Goal: Transaction & Acquisition: Purchase product/service

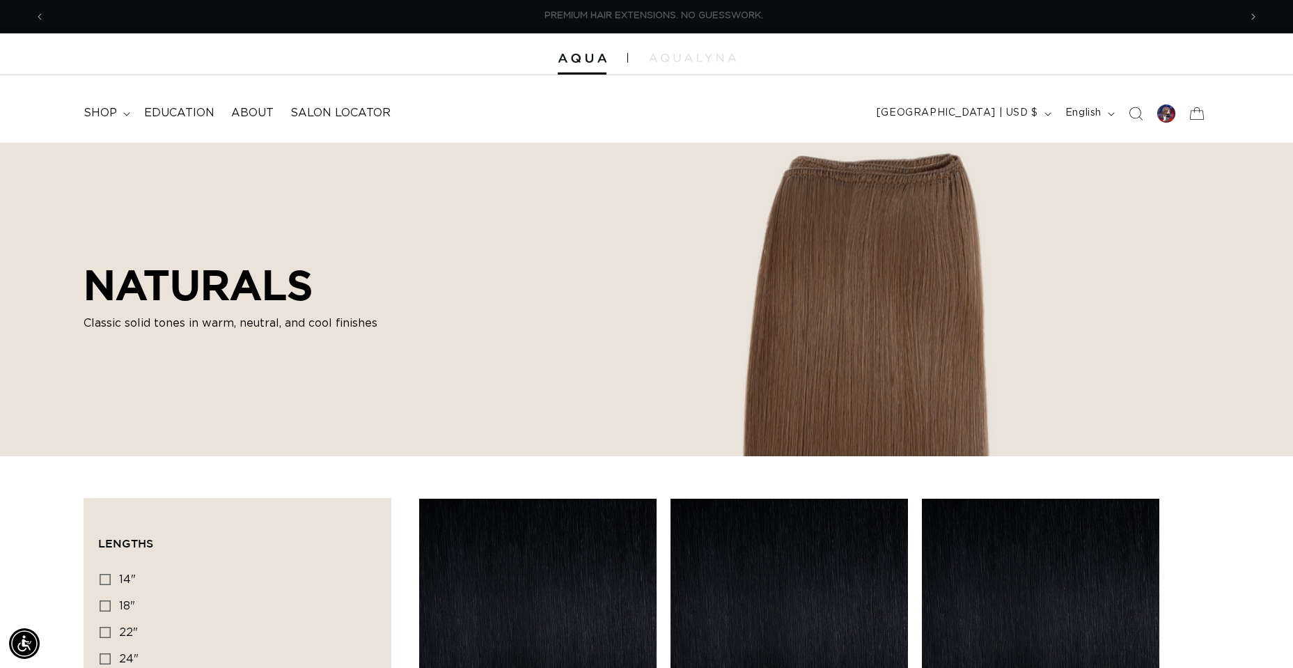
scroll to position [0, 1194]
click at [1165, 114] on div at bounding box center [1166, 113] width 19 height 19
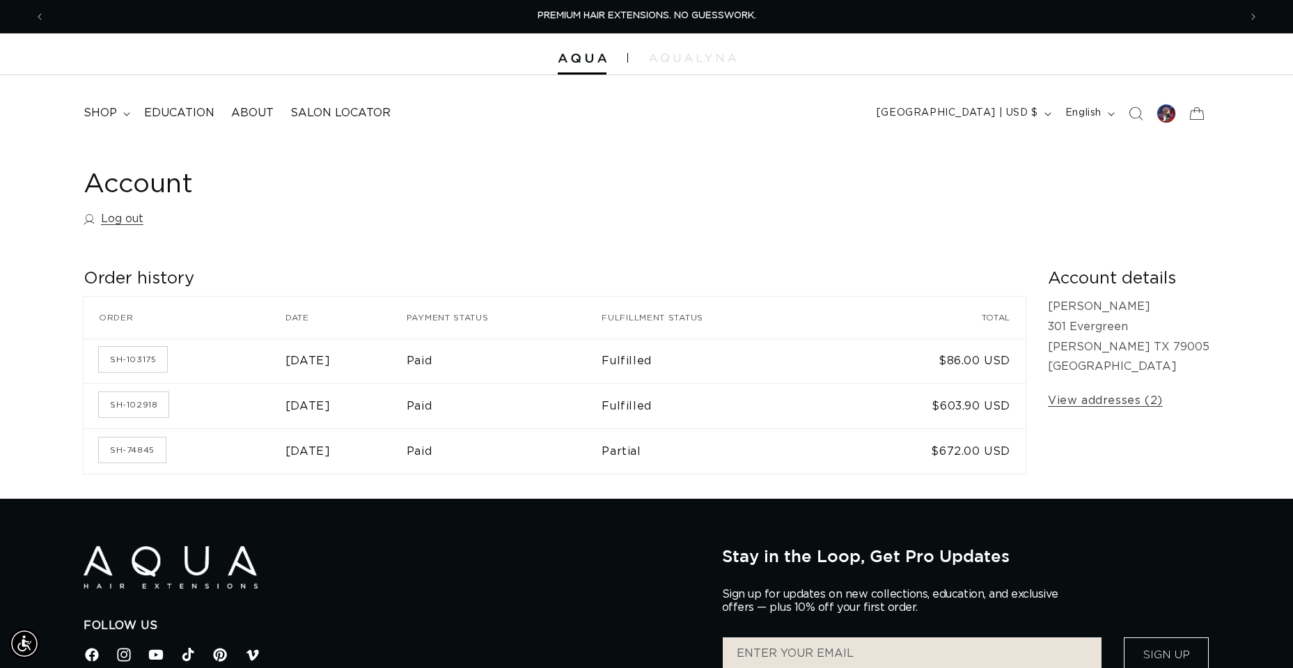
click at [331, 406] on time "[DATE]" at bounding box center [308, 405] width 45 height 11
click at [132, 402] on link "SH-102918" at bounding box center [134, 404] width 70 height 25
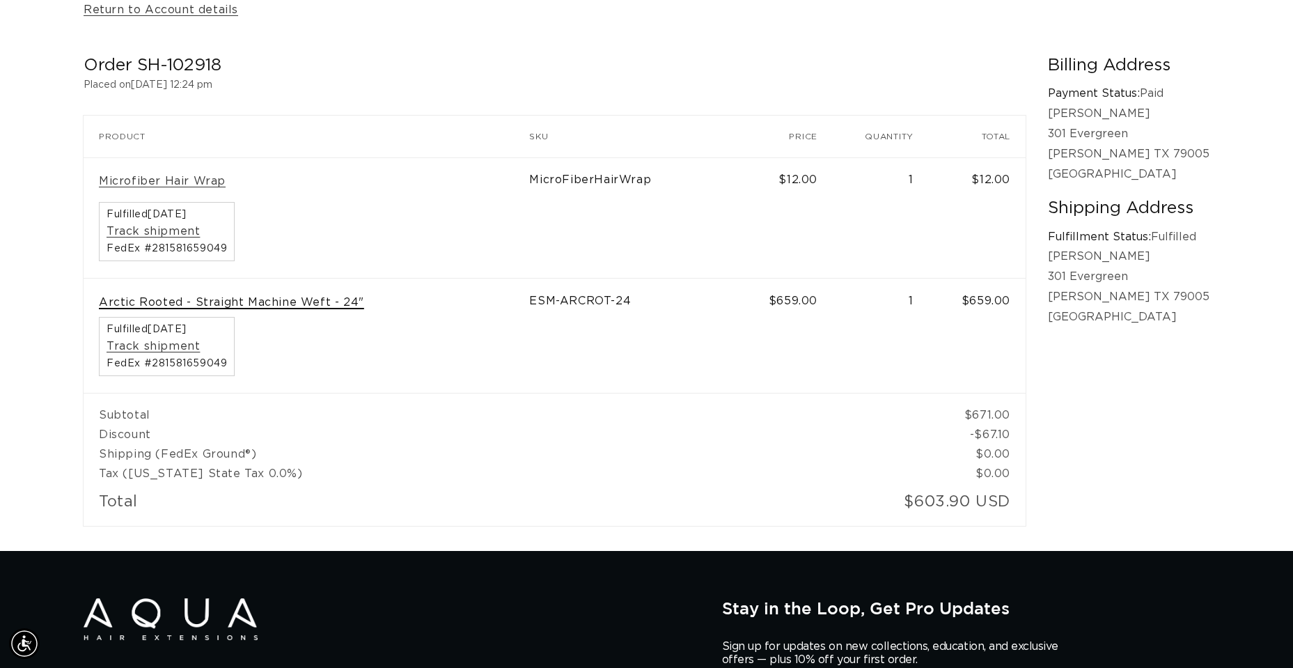
scroll to position [0, 2389]
click at [300, 303] on link "Arctic Rooted - Straight Machine Weft - 24"" at bounding box center [231, 302] width 265 height 15
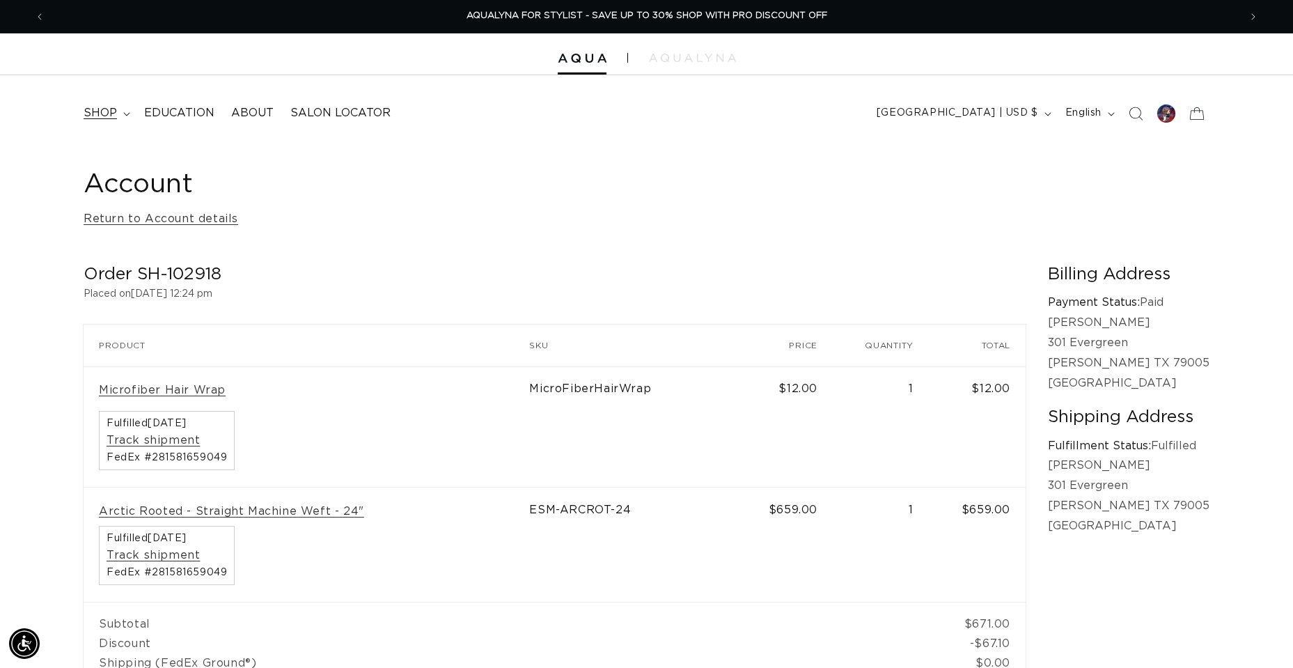
click at [92, 113] on span "shop" at bounding box center [100, 113] width 33 height 15
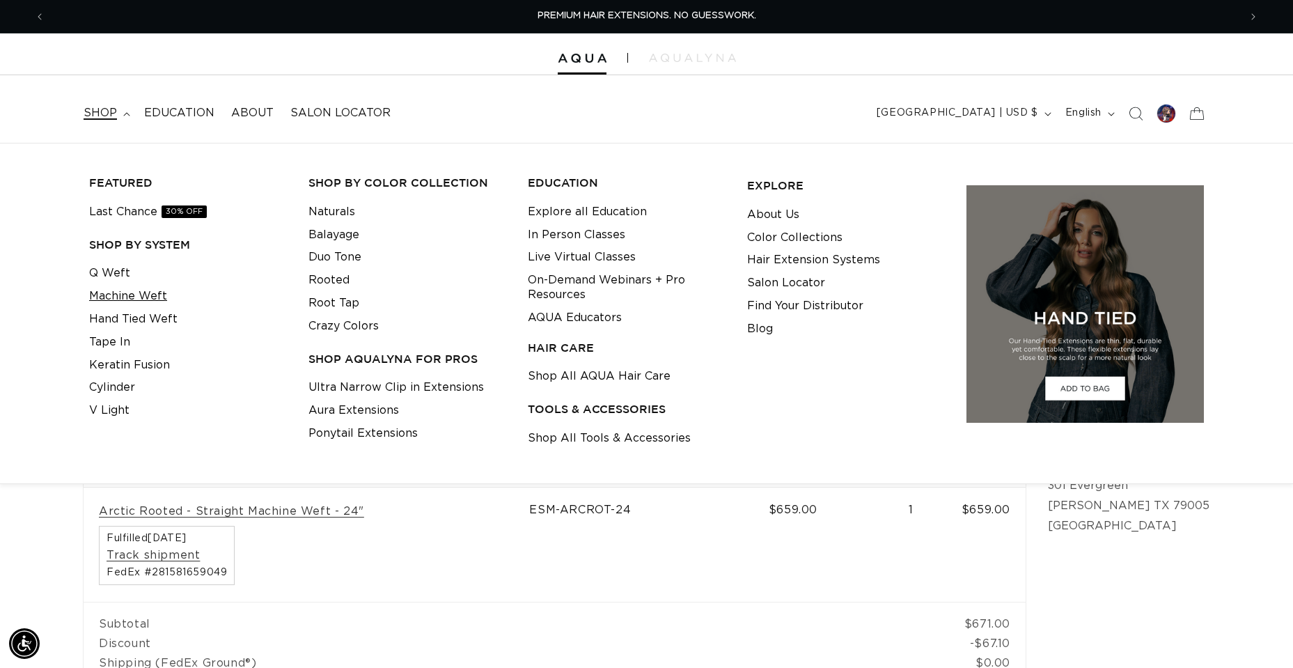
click at [97, 295] on link "Machine Weft" at bounding box center [128, 296] width 78 height 23
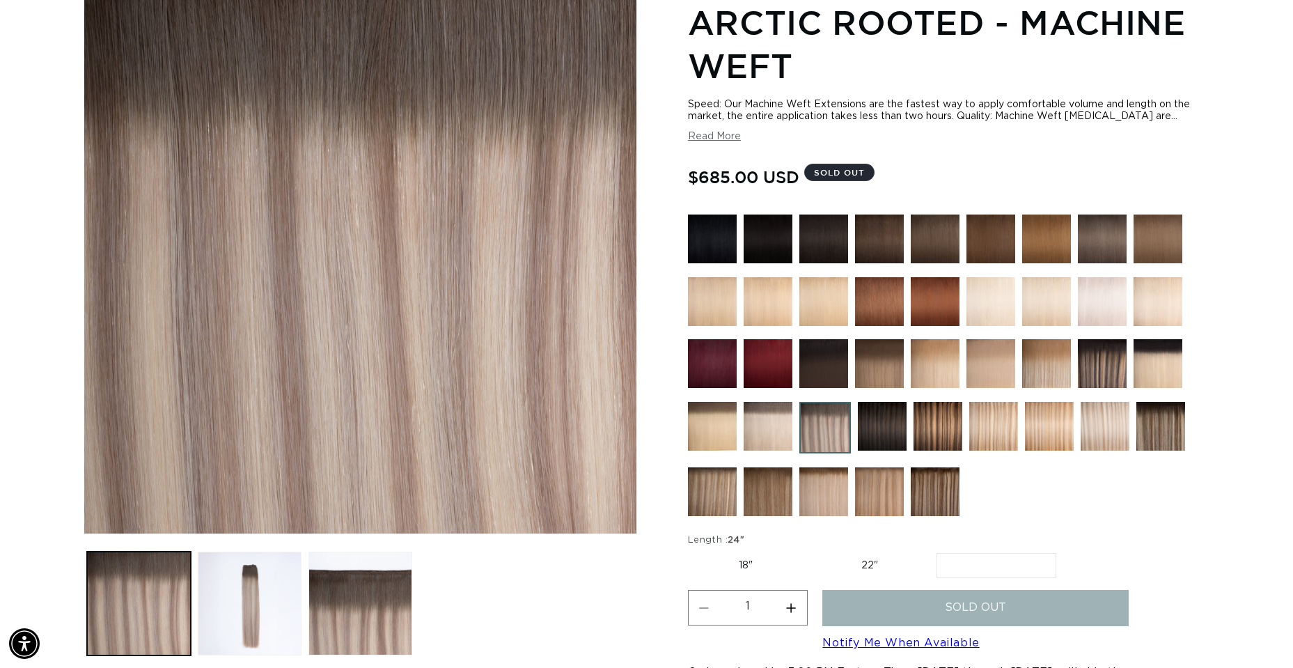
scroll to position [0, 1194]
click at [1253, 352] on div "Home Arctic Rooted - Machine Weft Skip to product information Open media 1 in m…" at bounding box center [646, 398] width 1293 height 912
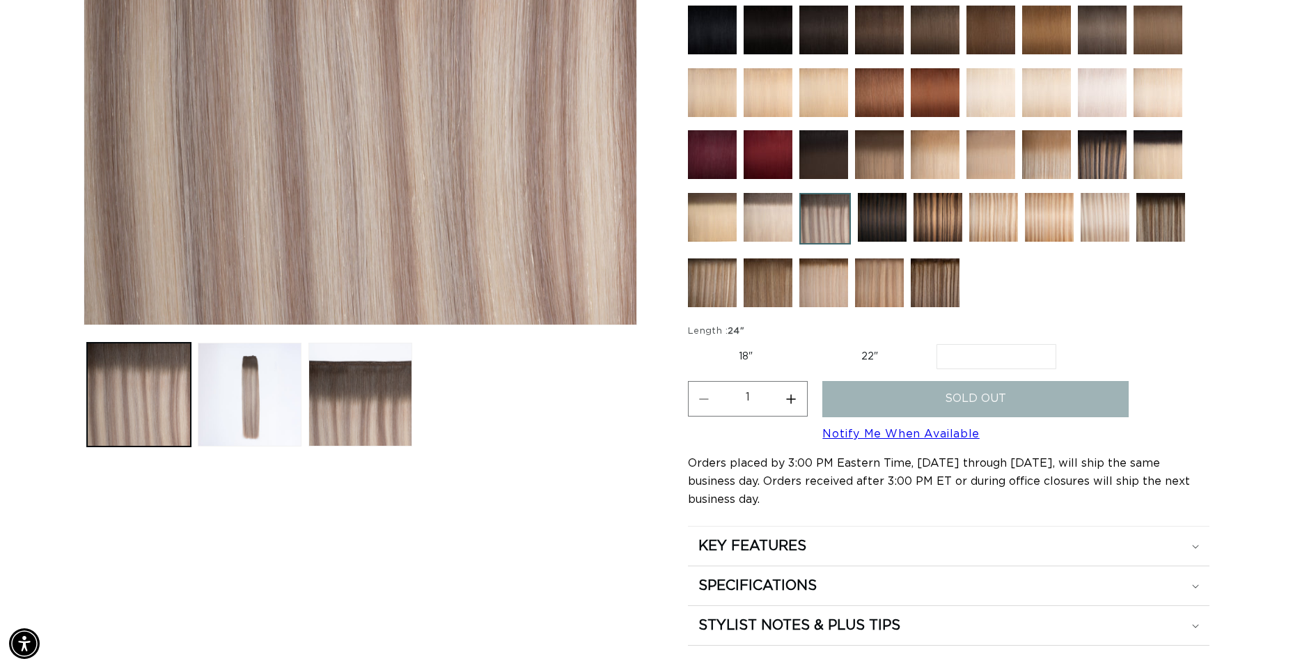
click at [877, 356] on label "22" Variant sold out or unavailable" at bounding box center [870, 357] width 118 height 24
click at [811, 342] on input "22" Variant sold out or unavailable" at bounding box center [811, 341] width 1 height 1
radio input "true"
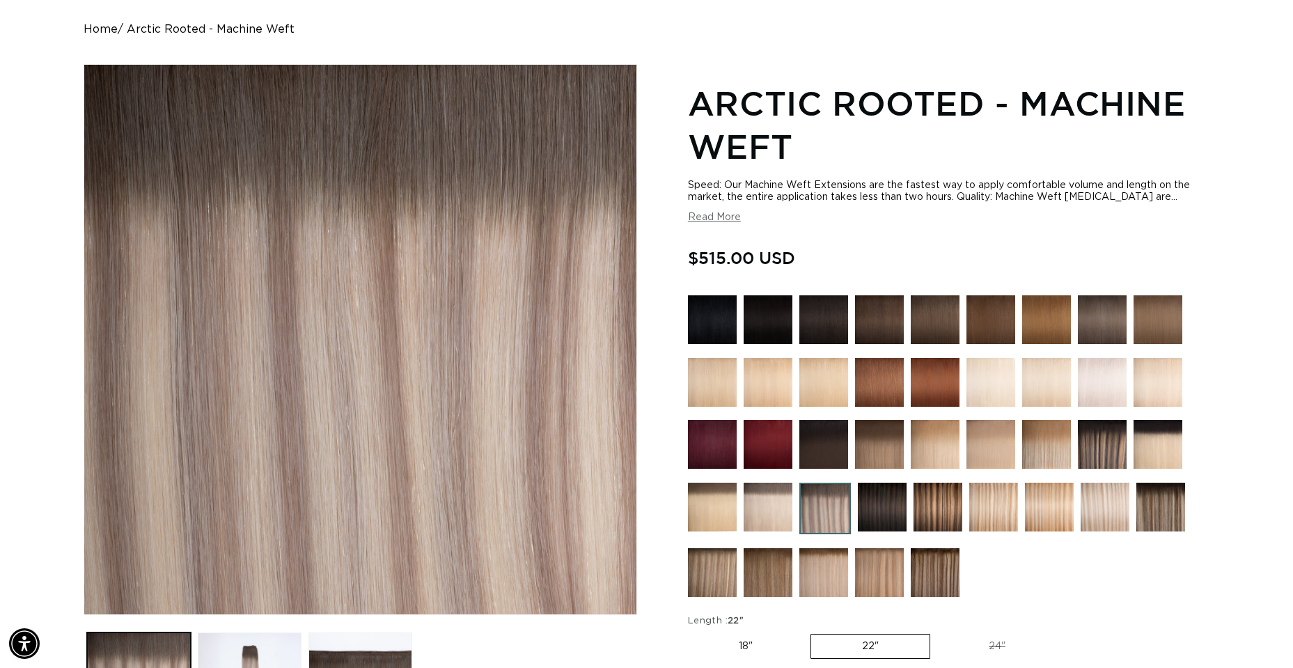
scroll to position [348, 0]
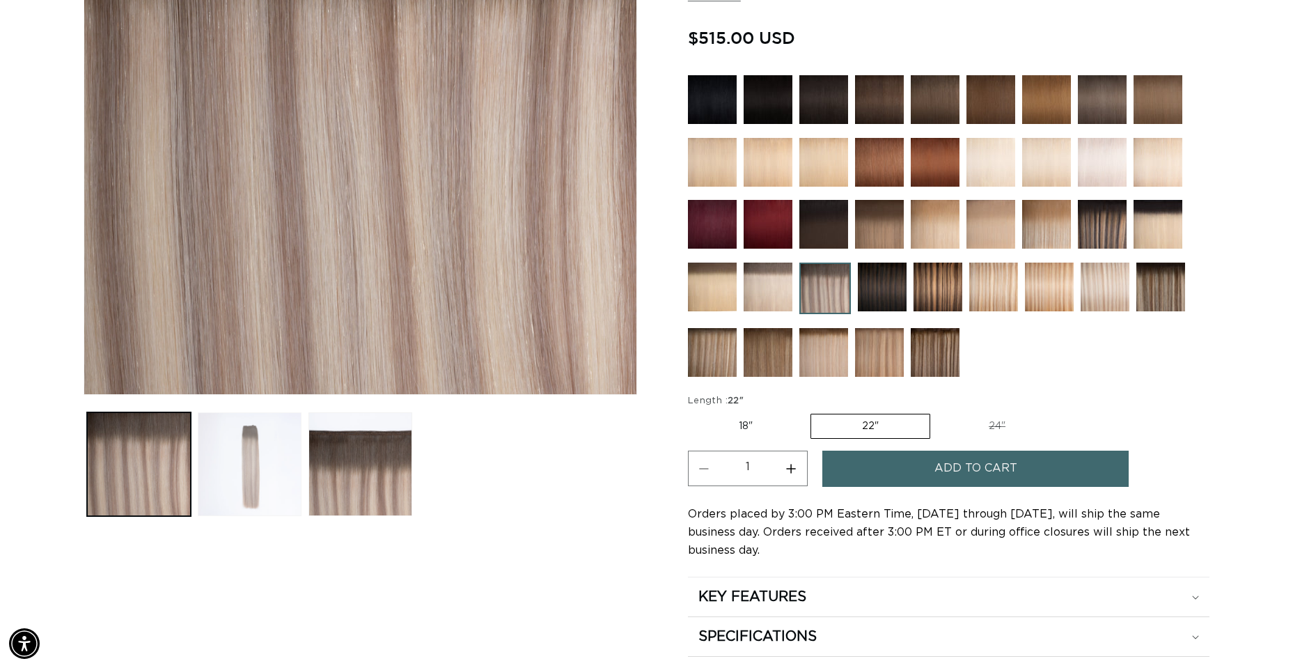
click at [254, 484] on button "Load image 2 in gallery view" at bounding box center [250, 464] width 104 height 104
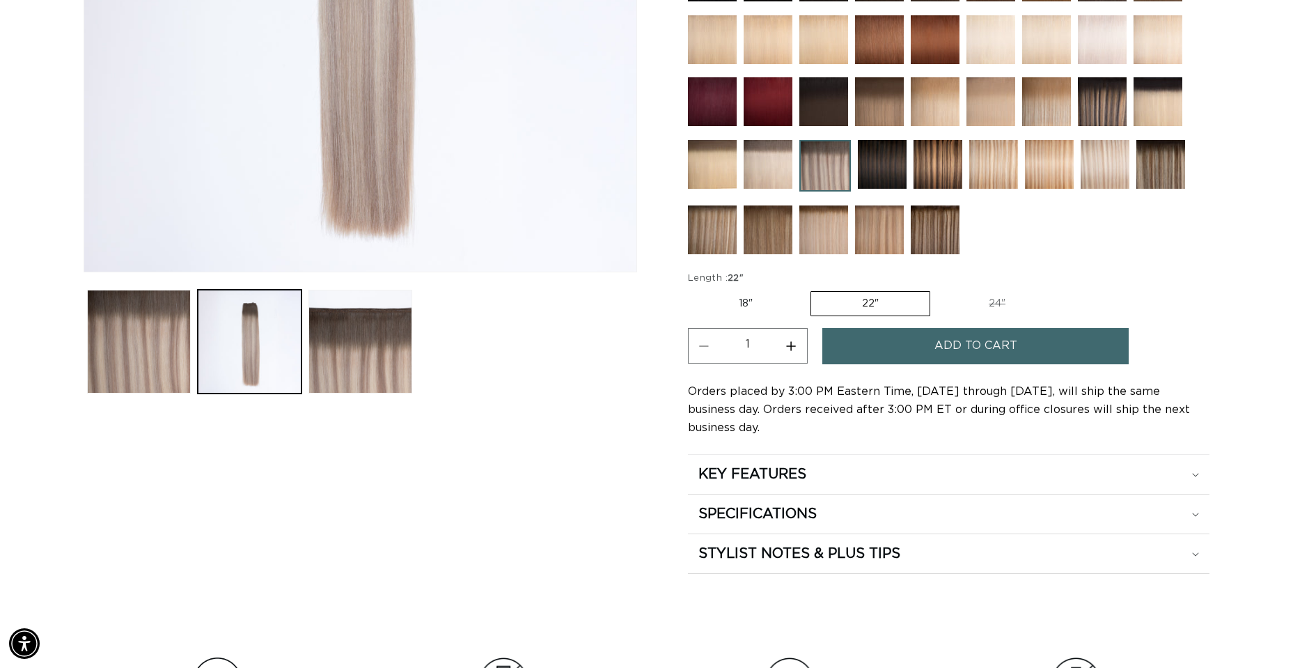
scroll to position [0, 2389]
click at [989, 304] on label "24" Variant sold out or unavailable" at bounding box center [997, 304] width 118 height 24
click at [938, 289] on input "24" Variant sold out or unavailable" at bounding box center [937, 288] width 1 height 1
radio input "true"
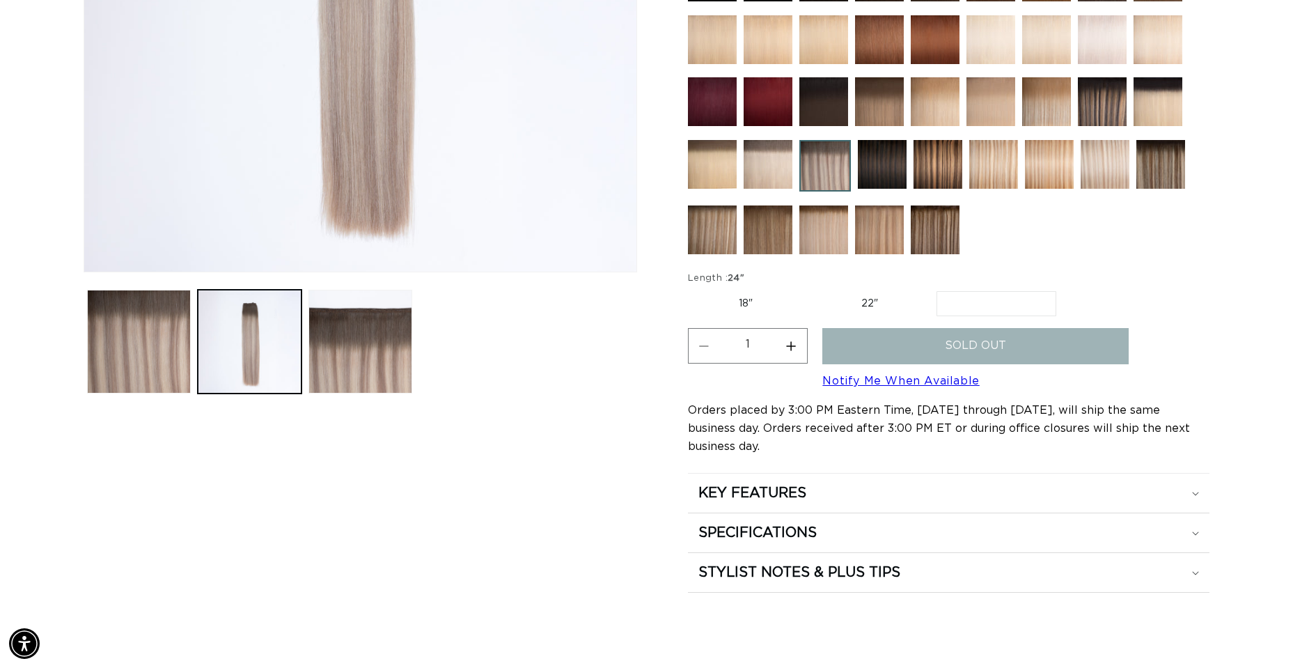
click at [1274, 261] on div "Home Arctic Rooted - Machine Weft Image 2 is now available in gallery view Skip…" at bounding box center [646, 136] width 1293 height 912
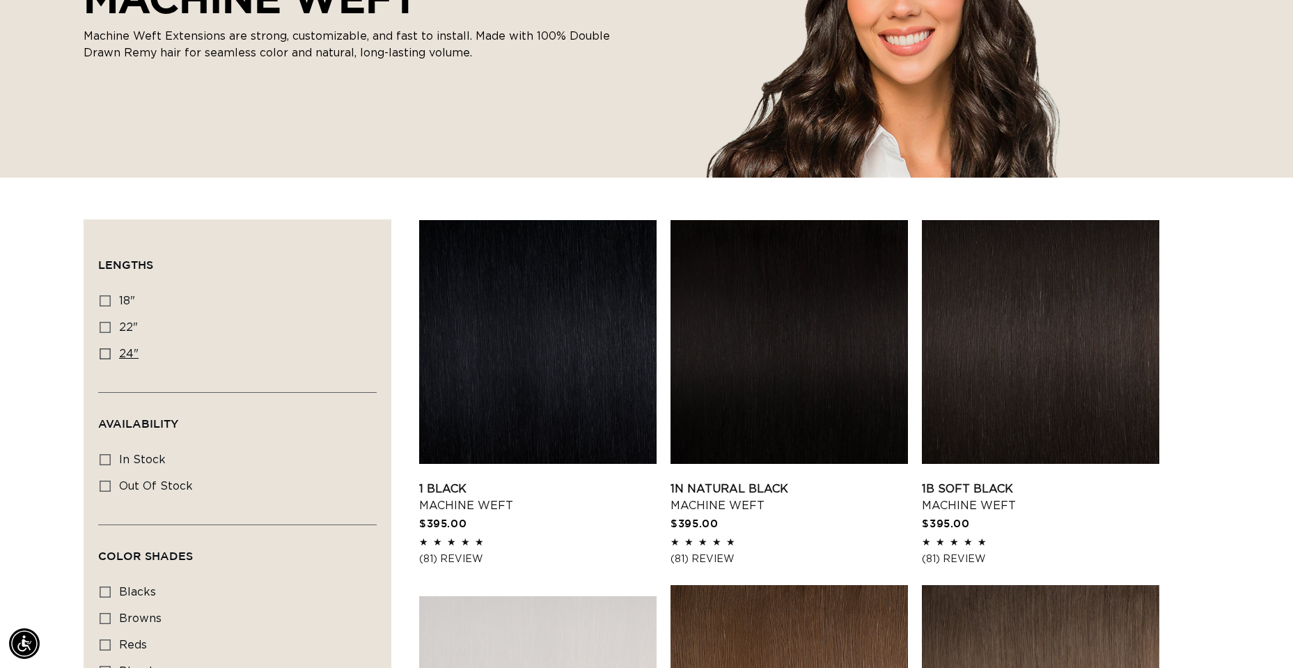
scroll to position [0, 1194]
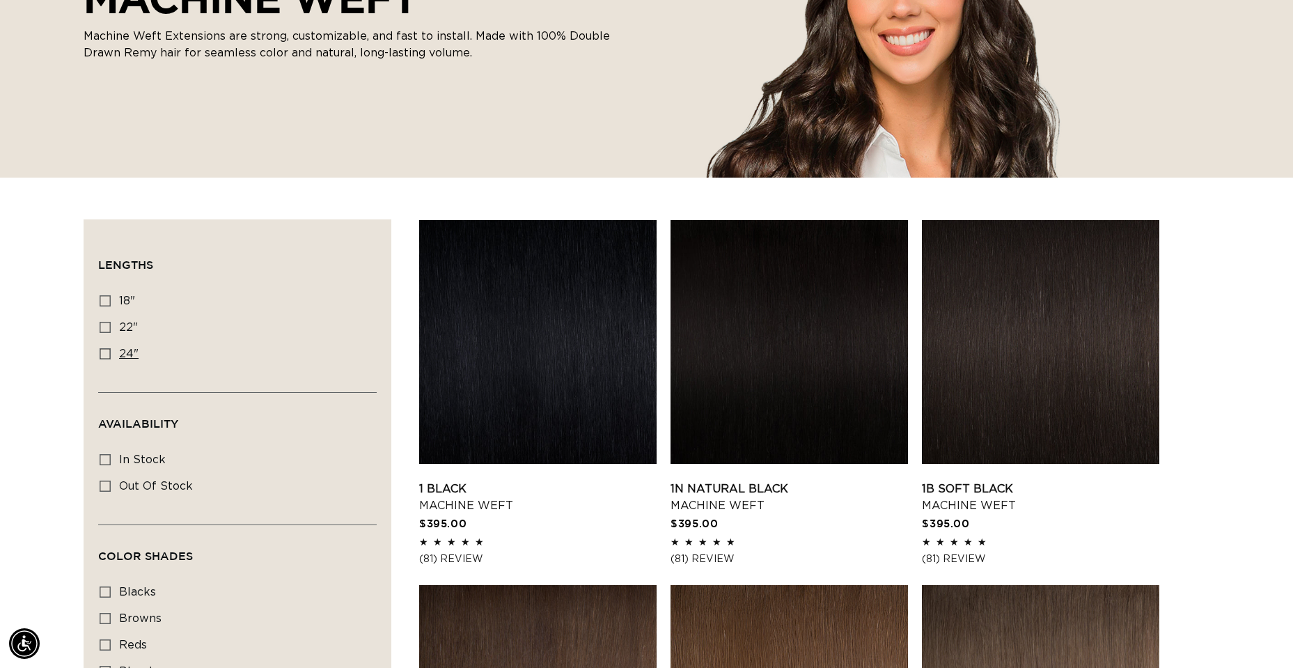
click at [103, 353] on icon at bounding box center [105, 353] width 11 height 11
click at [103, 353] on input "24" 24" (27 products)" at bounding box center [105, 353] width 11 height 11
checkbox input "true"
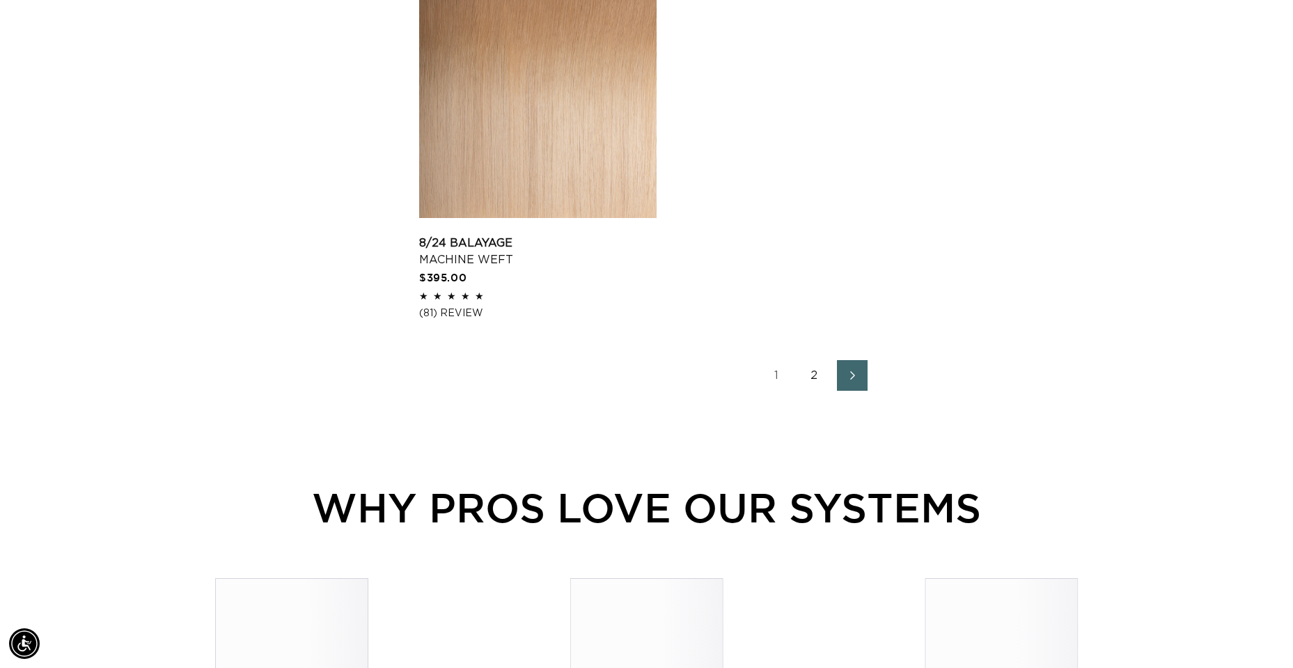
scroll to position [2437, 0]
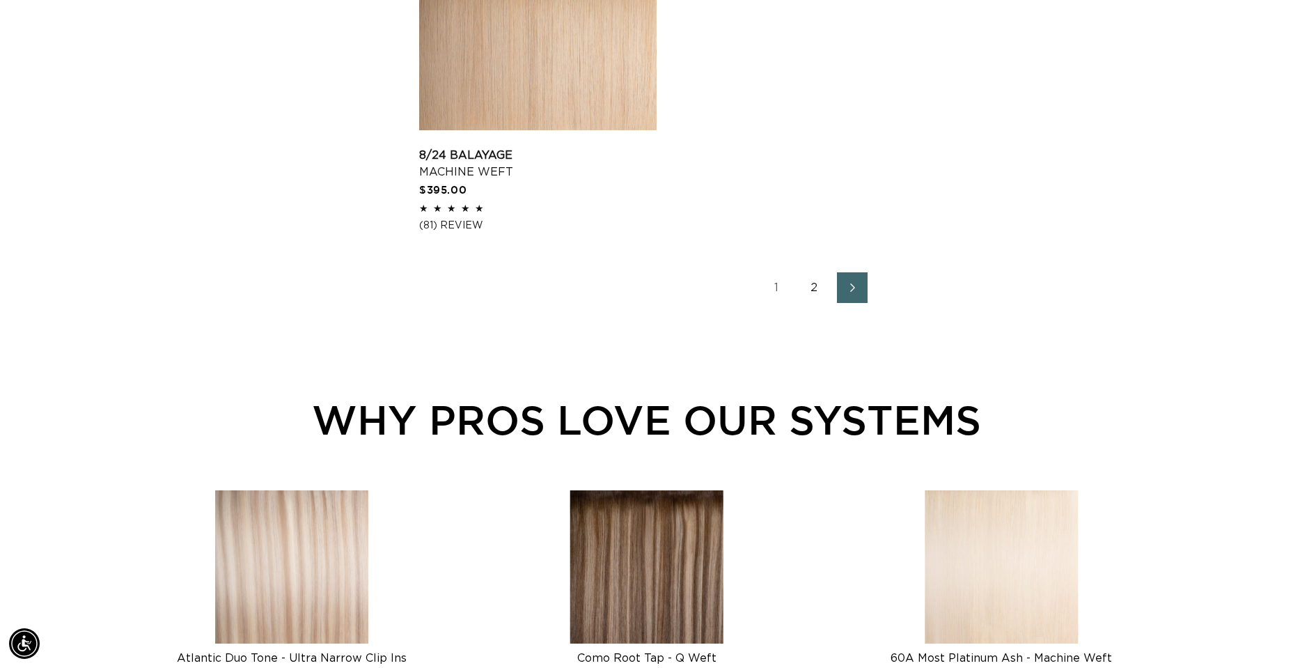
click at [814, 288] on link "2" at bounding box center [814, 287] width 31 height 31
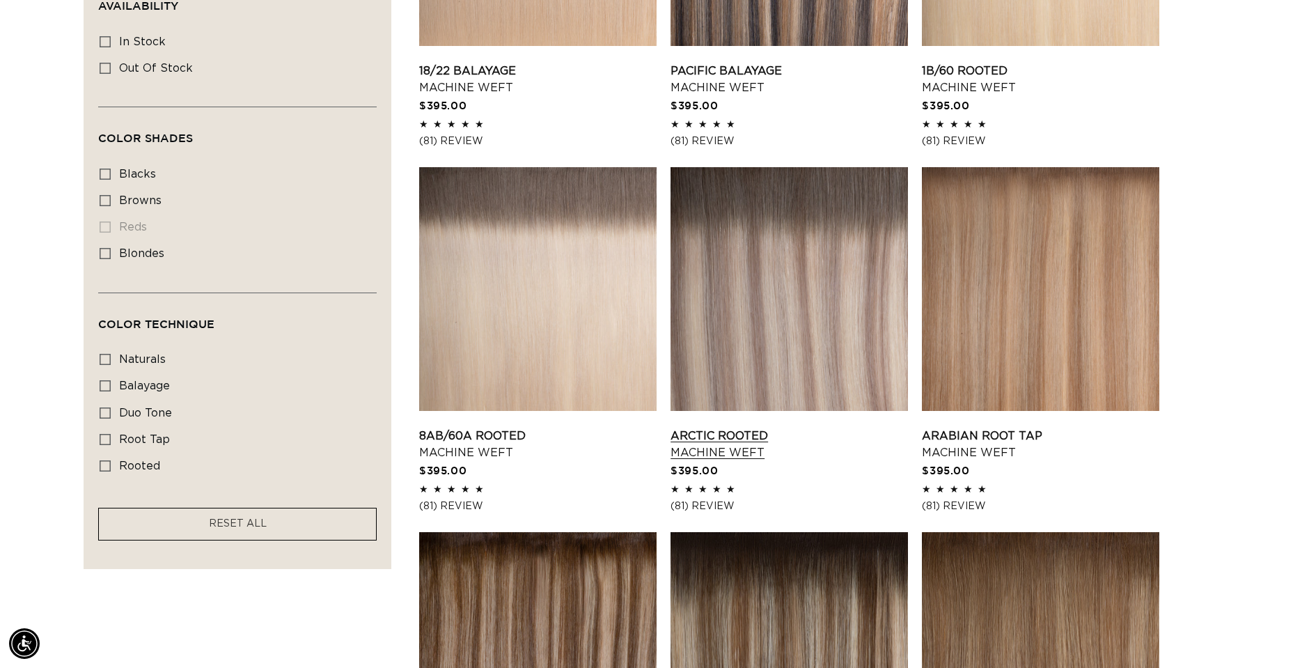
scroll to position [0, 1194]
click at [769, 428] on link "Arctic Rooted Machine Weft" at bounding box center [789, 444] width 237 height 33
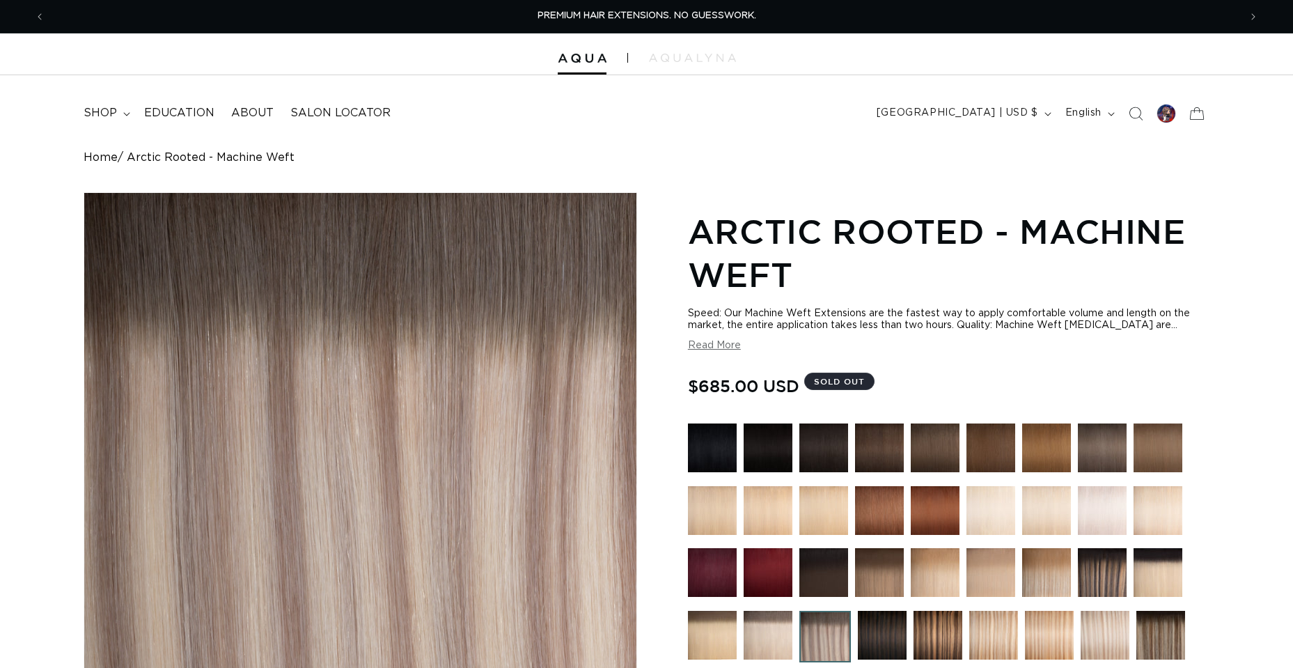
click at [1249, 277] on div "Home Arctic Rooted - Machine Weft Skip to product information Open media 1 in m…" at bounding box center [646, 607] width 1293 height 912
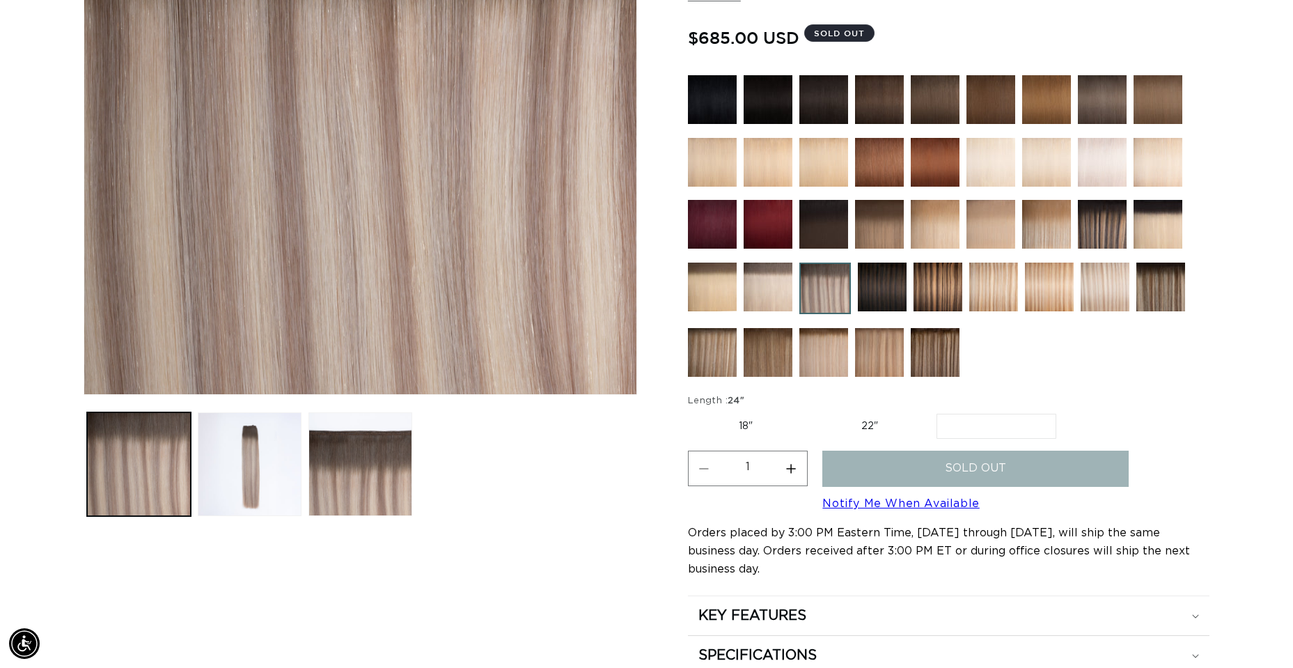
scroll to position [0, 1194]
click at [1101, 292] on img at bounding box center [1105, 287] width 49 height 49
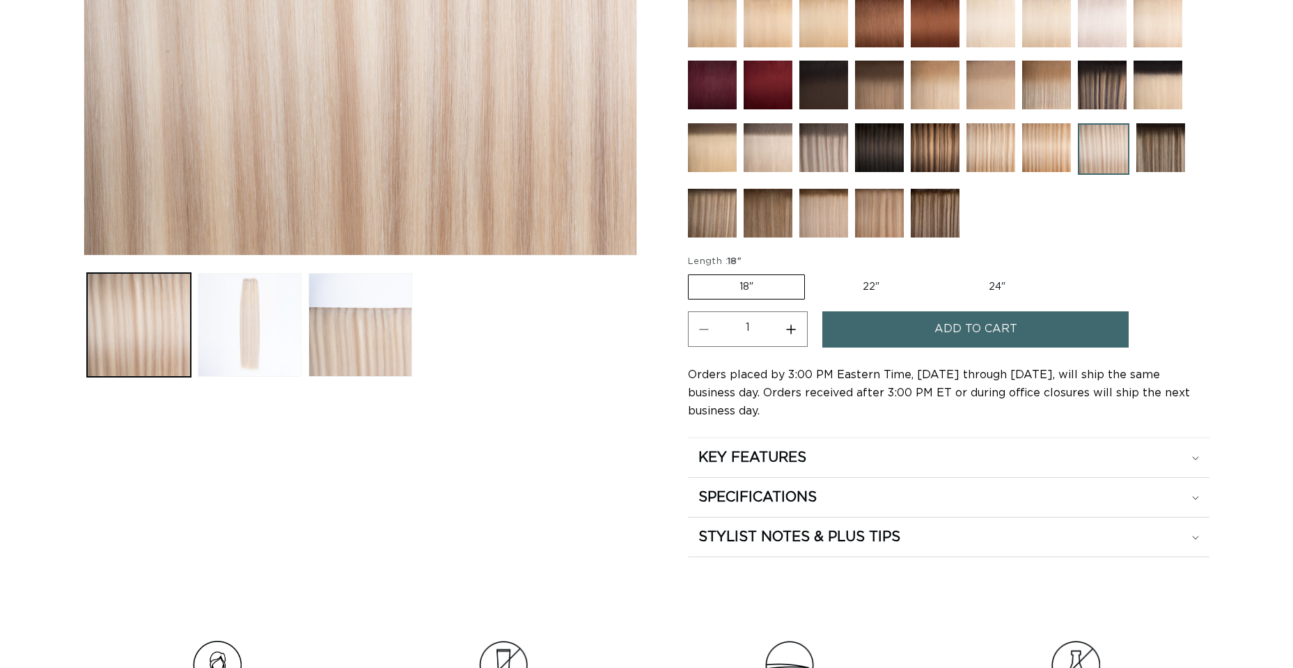
click at [229, 331] on button "Load image 2 in gallery view" at bounding box center [250, 325] width 104 height 104
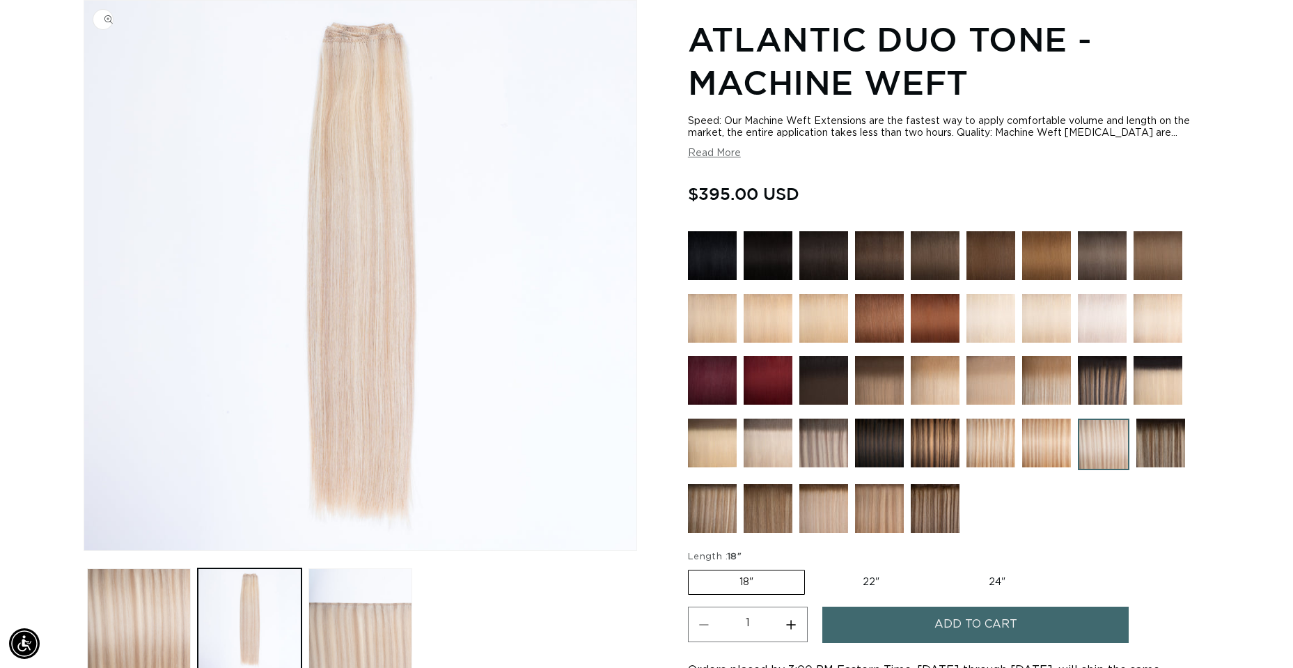
scroll to position [0, 1194]
click at [760, 440] on img at bounding box center [768, 443] width 49 height 49
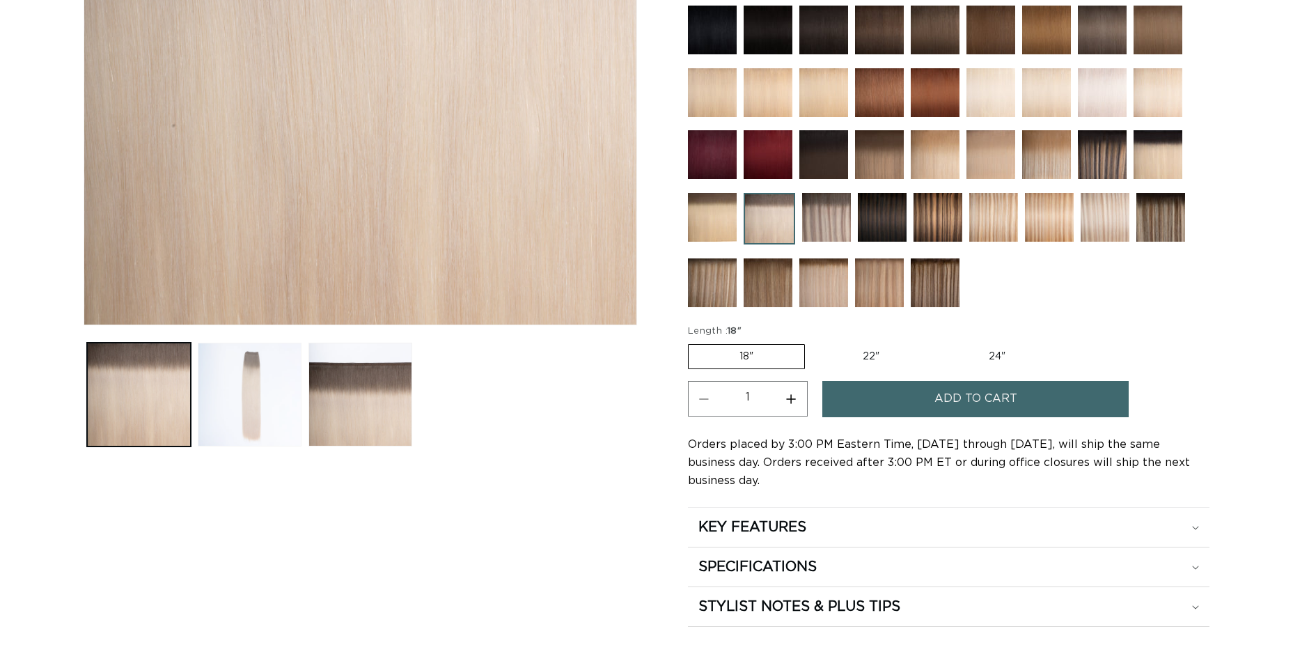
click at [246, 437] on button "Load image 2 in gallery view" at bounding box center [250, 395] width 104 height 104
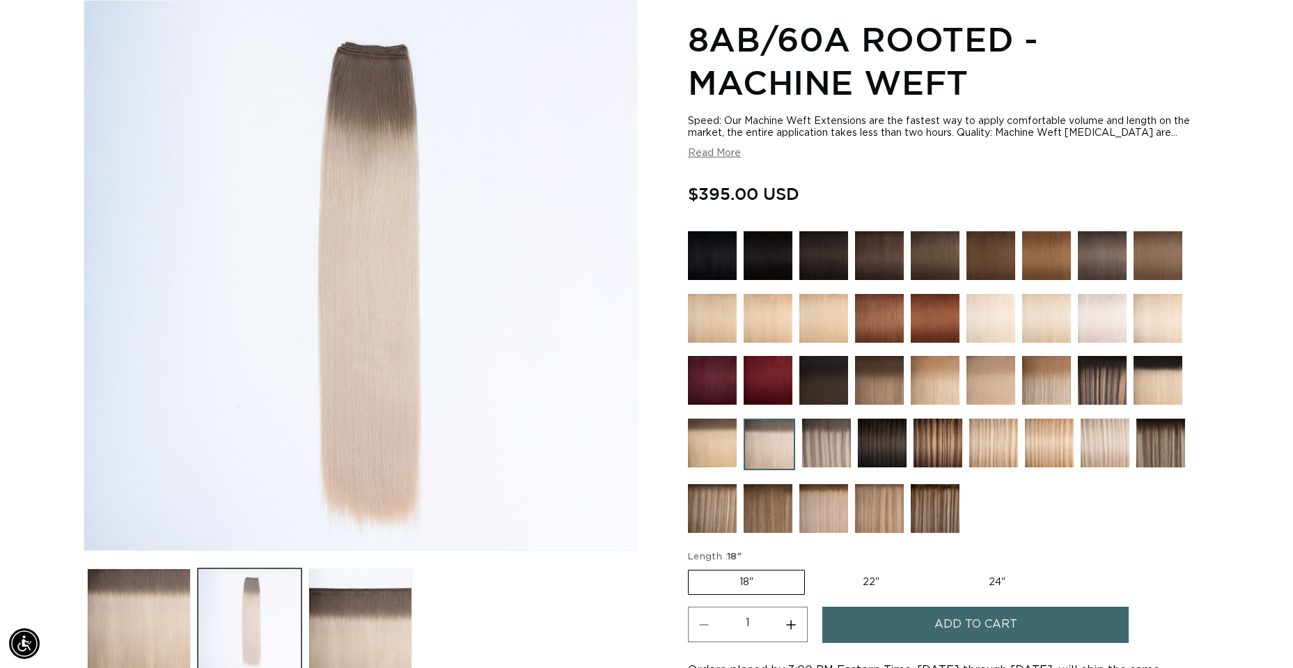
scroll to position [0, 1194]
click at [820, 441] on img at bounding box center [826, 443] width 49 height 49
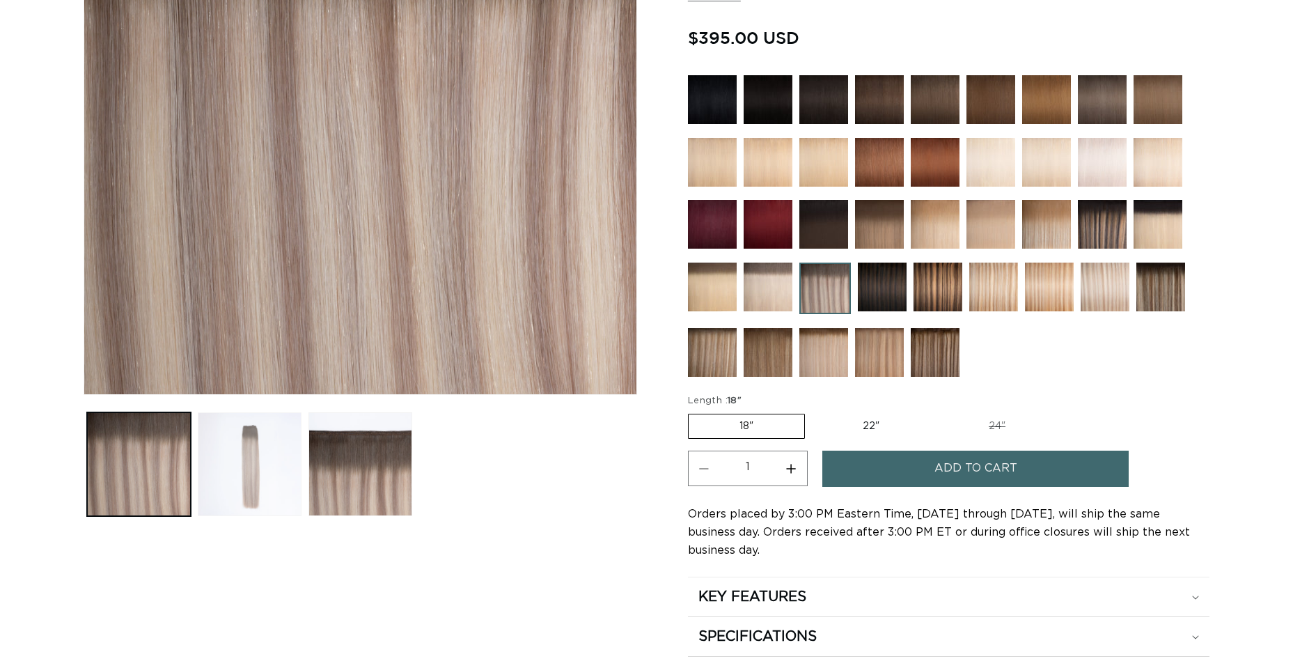
click at [249, 466] on button "Load image 2 in gallery view" at bounding box center [250, 464] width 104 height 104
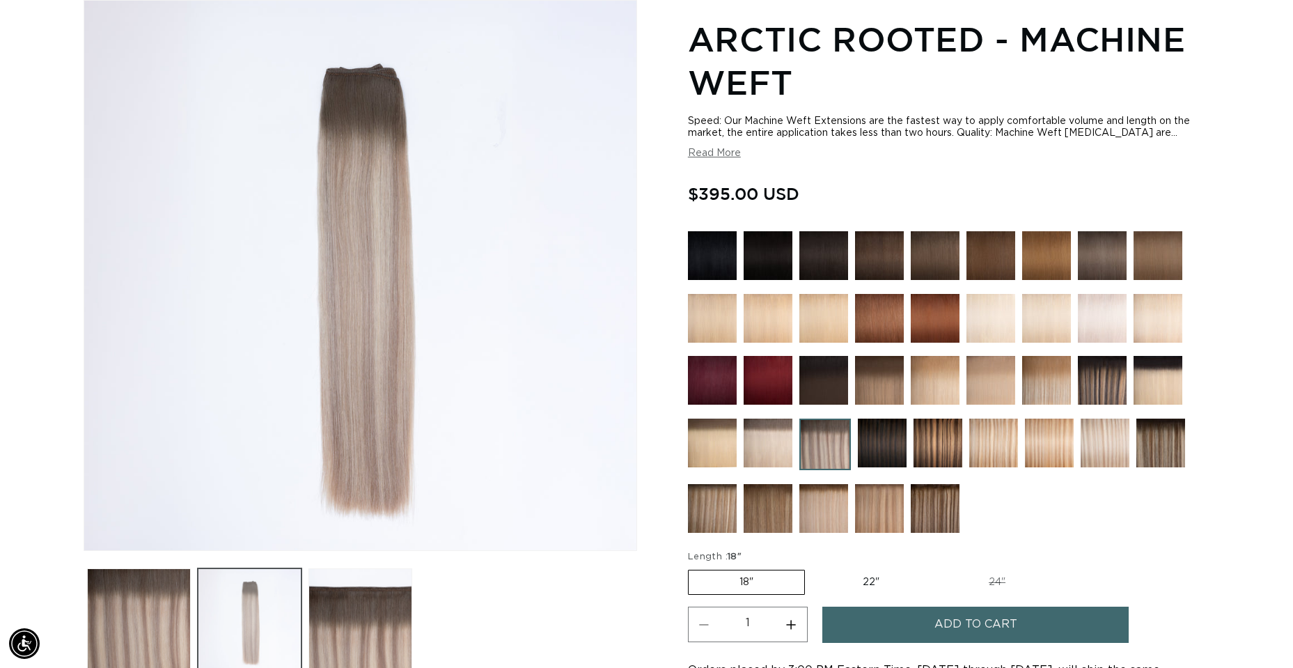
scroll to position [0, 1194]
click at [769, 453] on img at bounding box center [768, 443] width 49 height 49
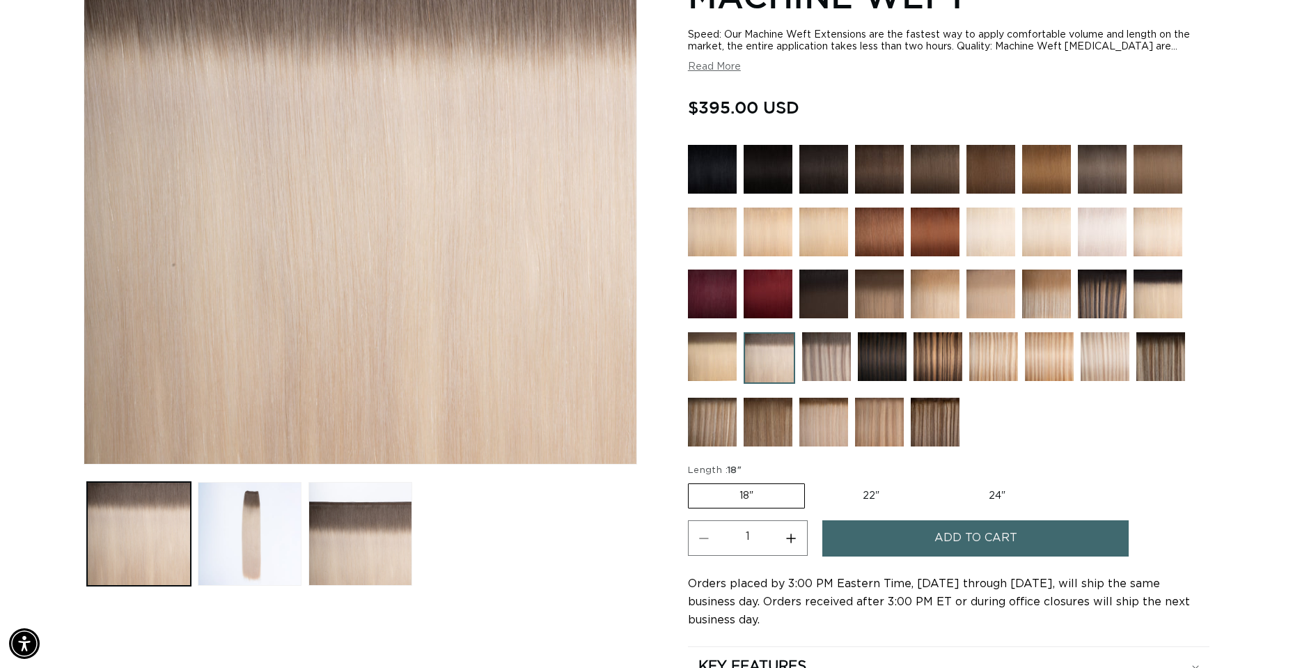
click at [993, 503] on label "24" Variant sold out or unavailable" at bounding box center [997, 496] width 118 height 24
click at [938, 481] on input "24" Variant sold out or unavailable" at bounding box center [937, 480] width 1 height 1
radio input "true"
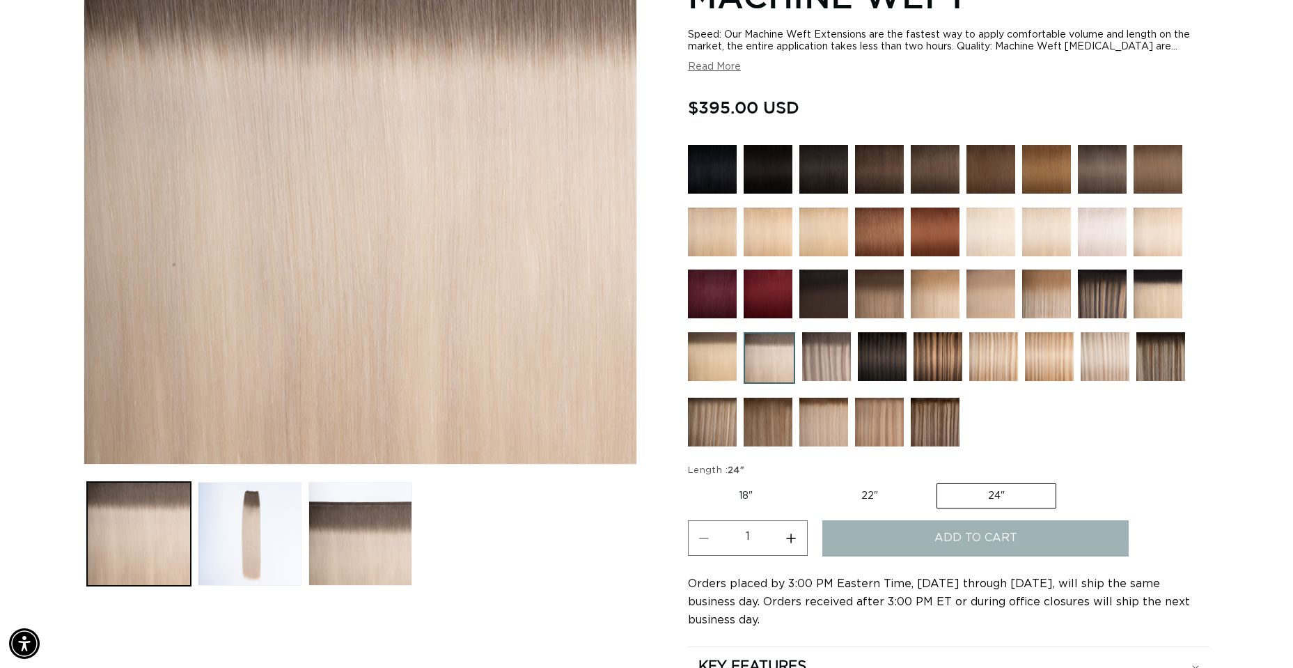
scroll to position [0, 1194]
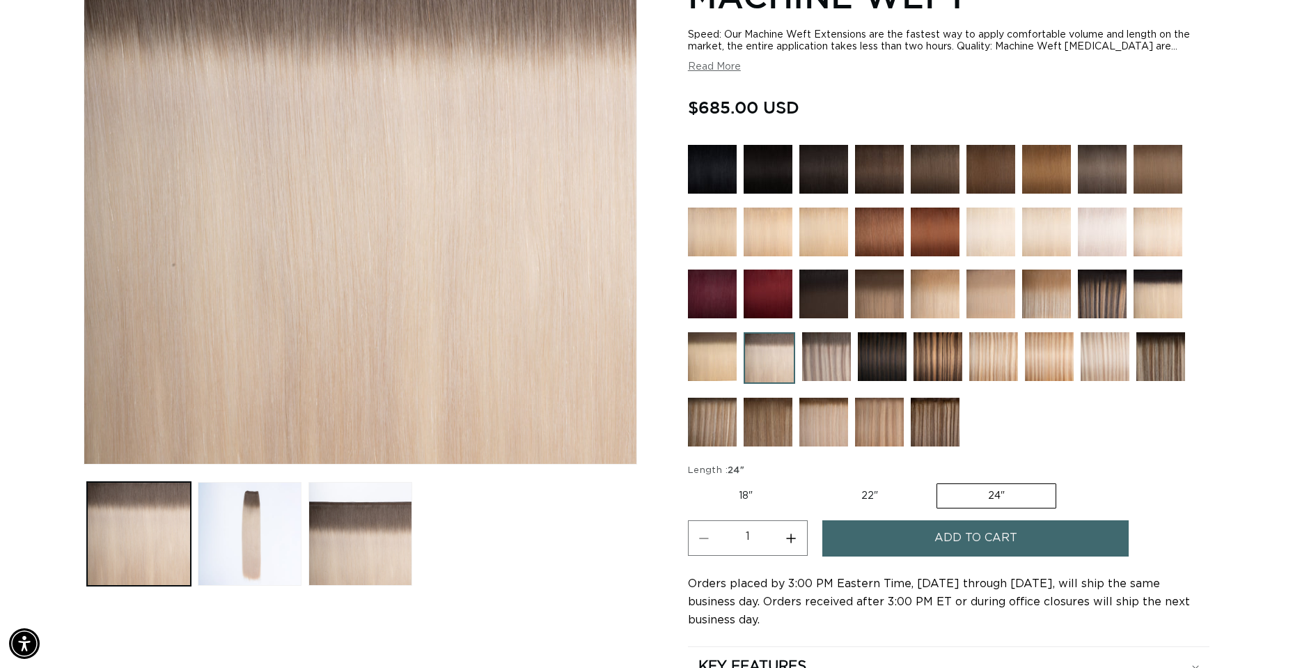
click at [1116, 354] on img at bounding box center [1105, 356] width 49 height 49
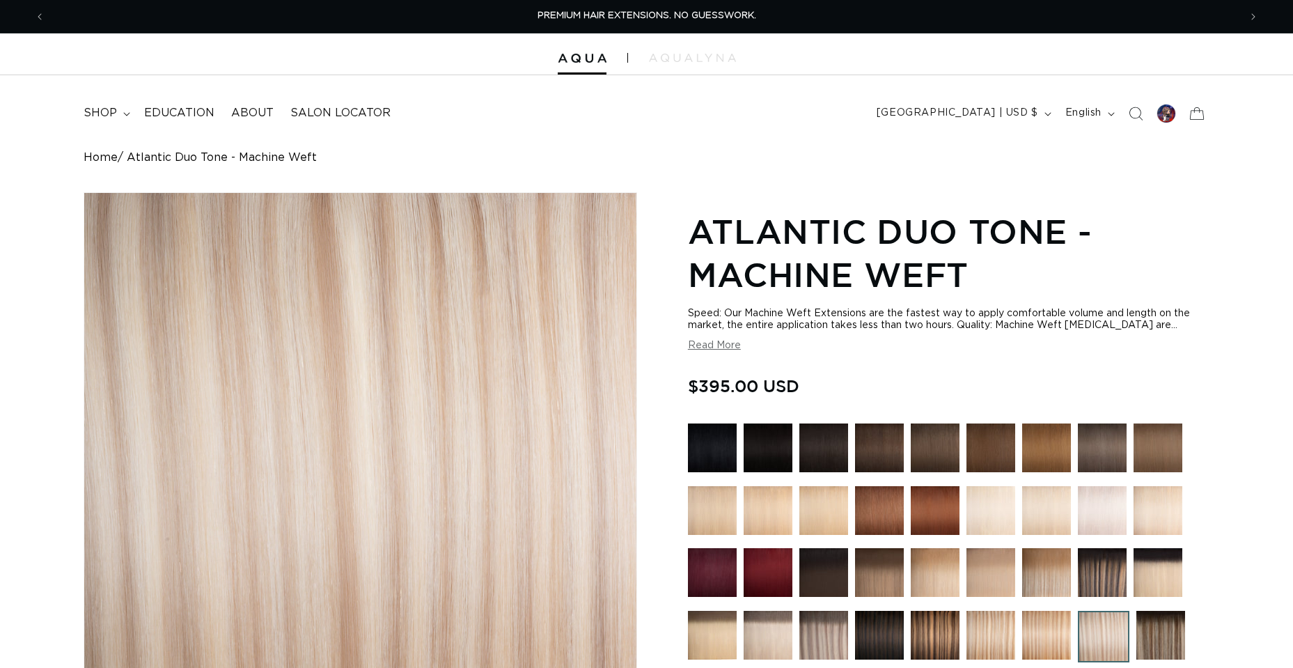
scroll to position [348, 0]
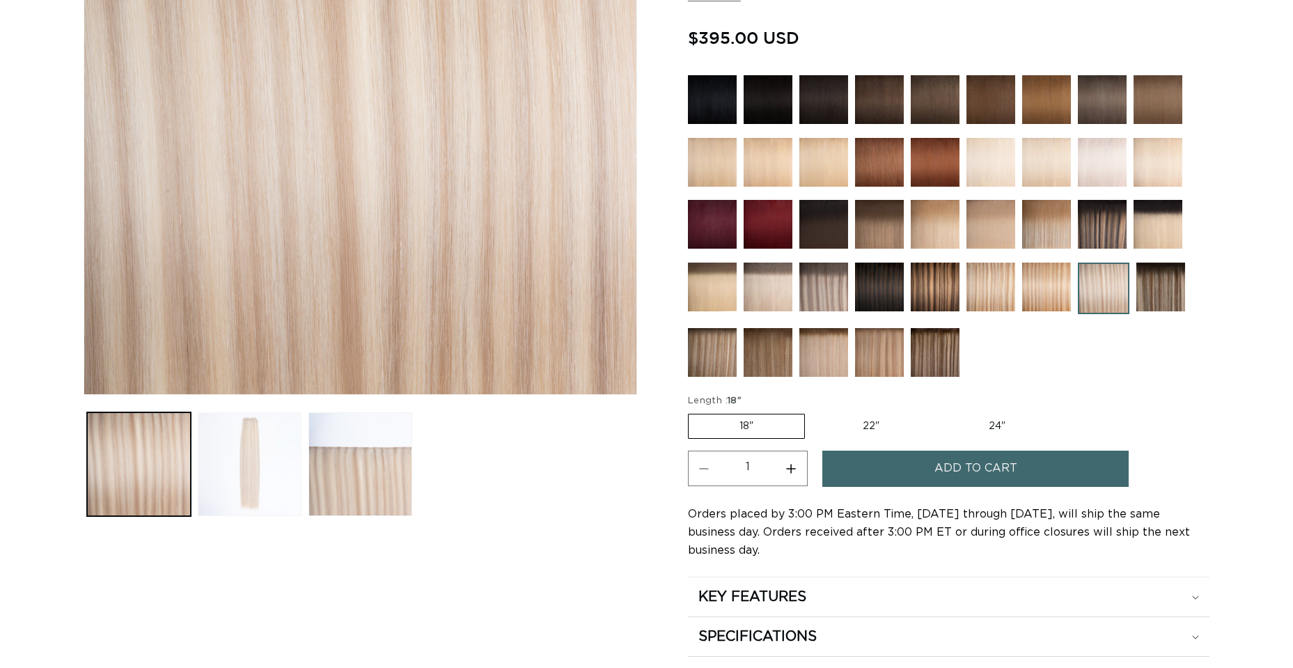
click at [256, 463] on button "Load image 2 in gallery view" at bounding box center [250, 464] width 104 height 104
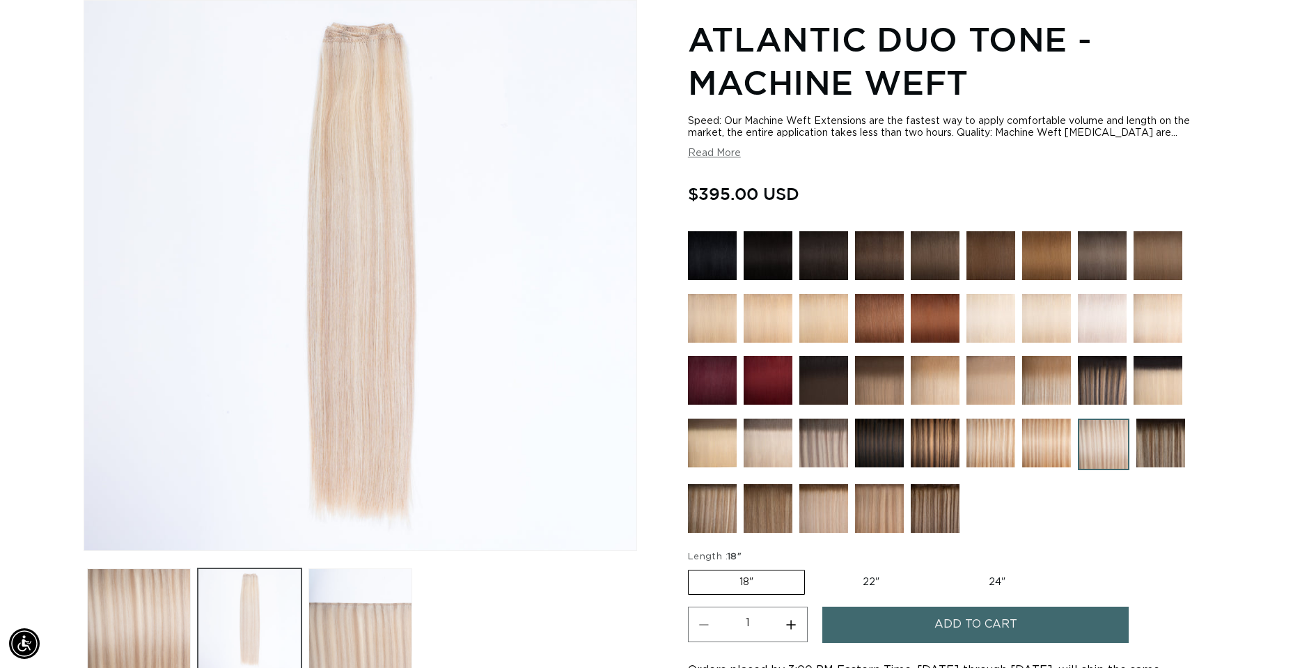
scroll to position [0, 0]
click at [836, 526] on img at bounding box center [823, 508] width 49 height 49
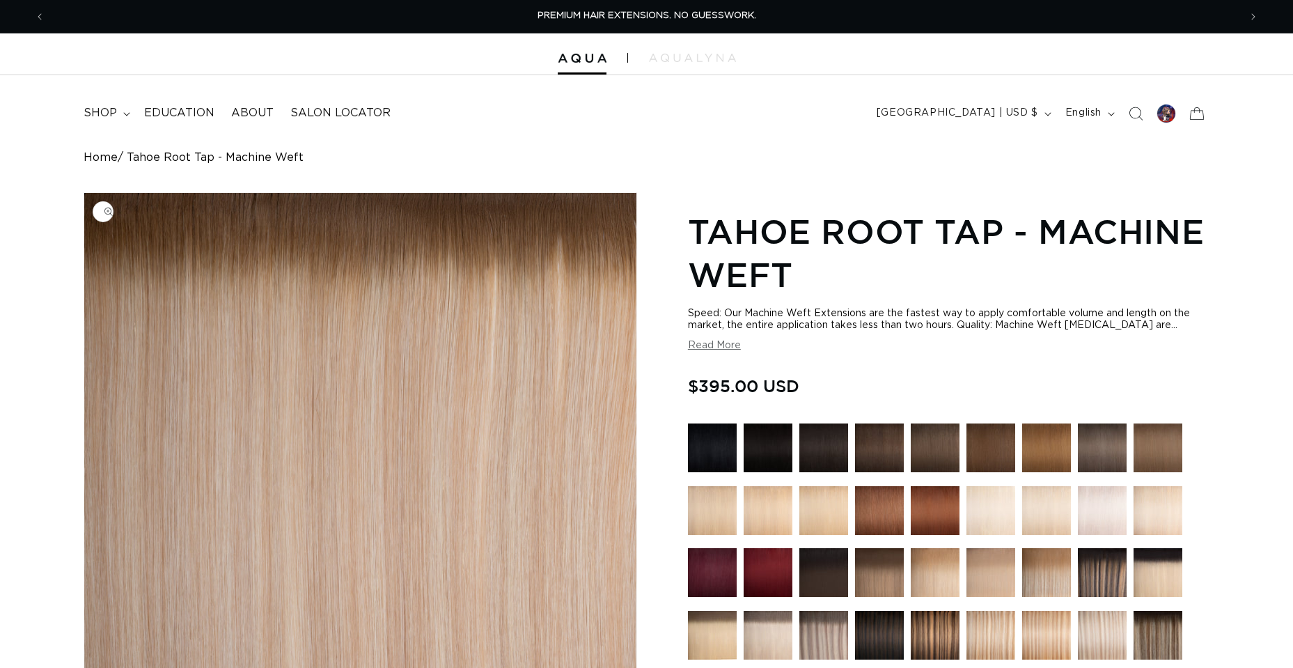
scroll to position [348, 0]
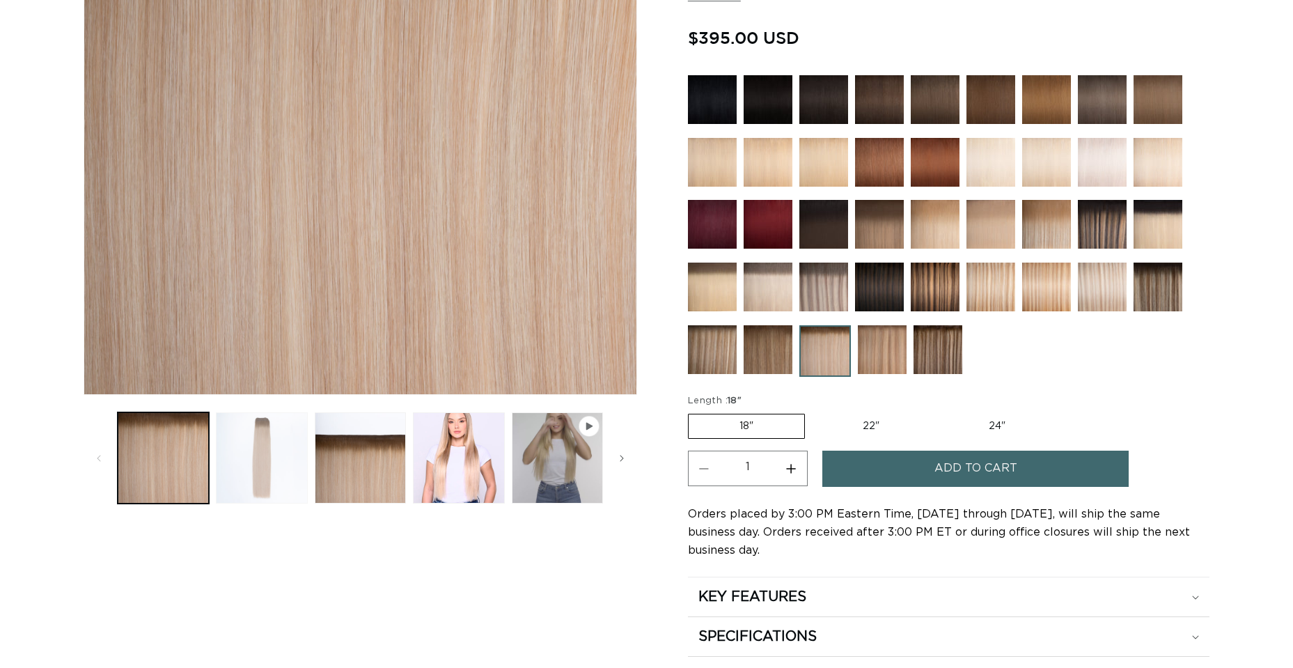
click at [275, 462] on button "Load image 2 in gallery view" at bounding box center [261, 457] width 91 height 91
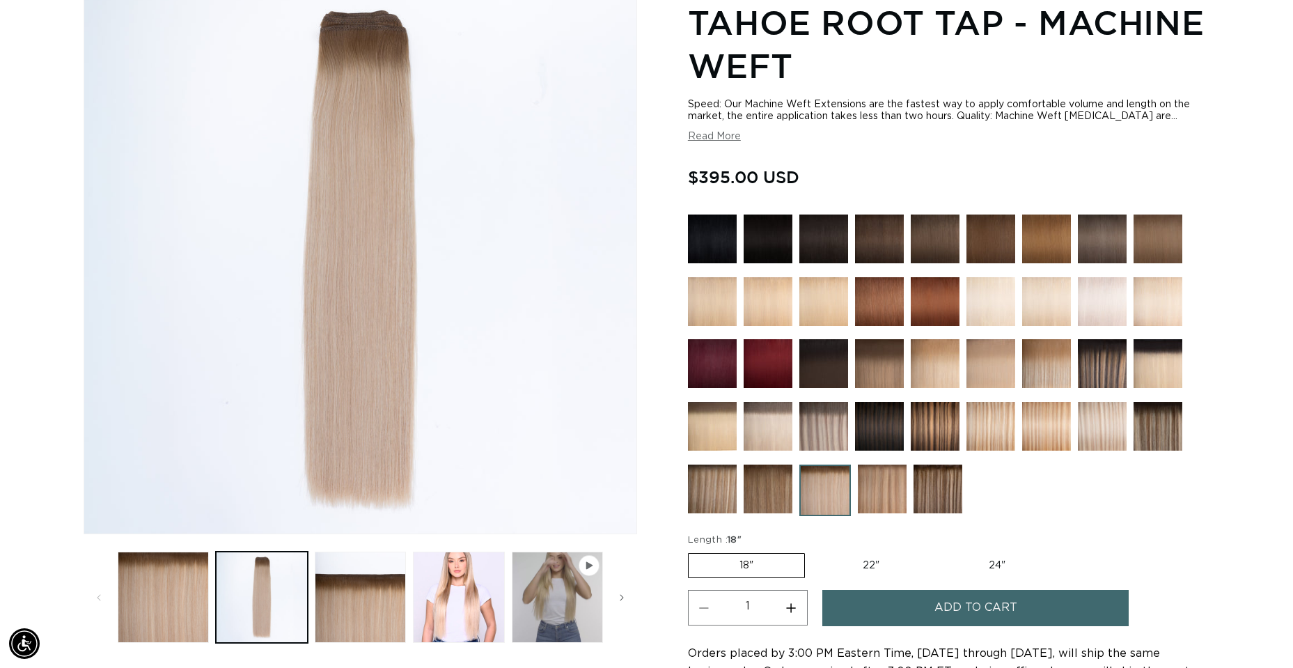
scroll to position [0, 0]
click at [1110, 434] on img at bounding box center [1102, 426] width 49 height 49
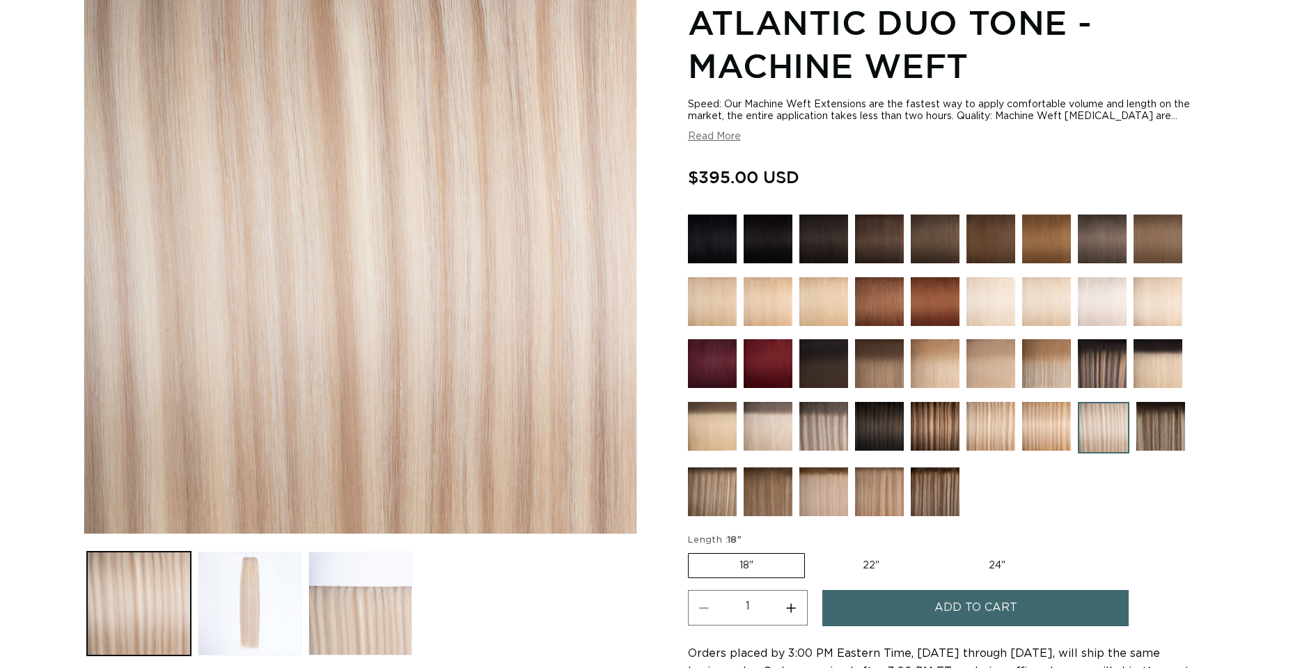
click at [818, 433] on img at bounding box center [823, 426] width 49 height 49
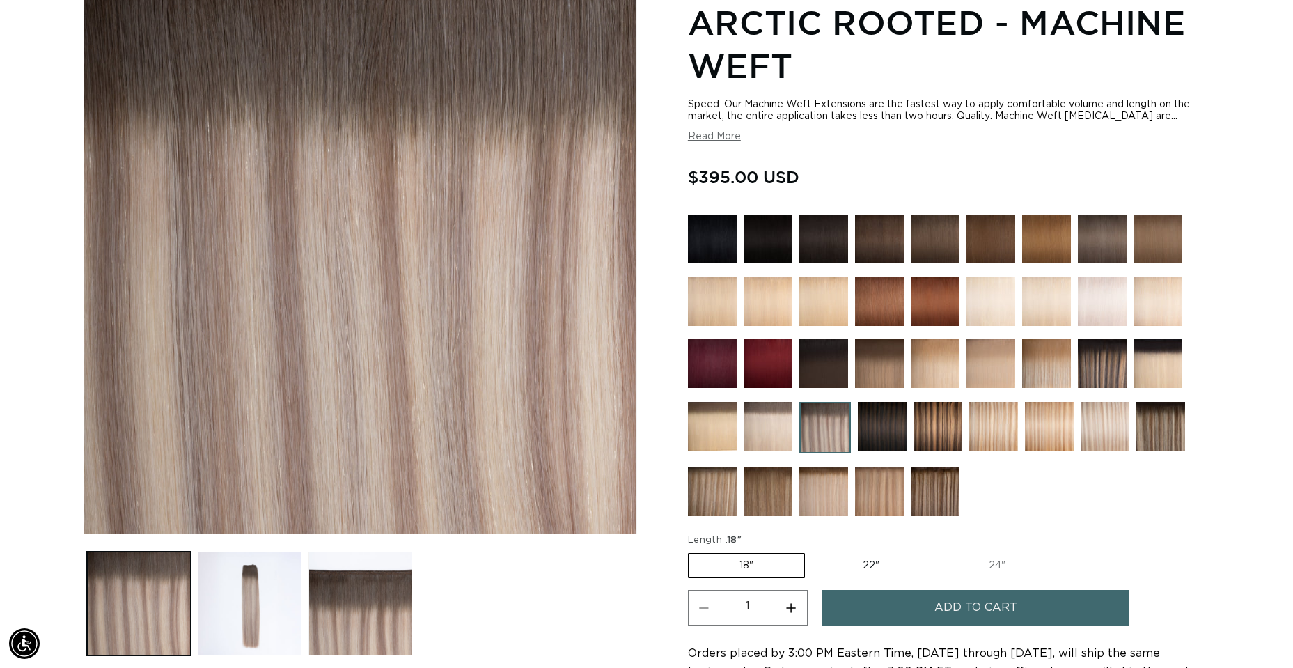
scroll to position [0, 1194]
click at [706, 492] on img at bounding box center [712, 491] width 49 height 49
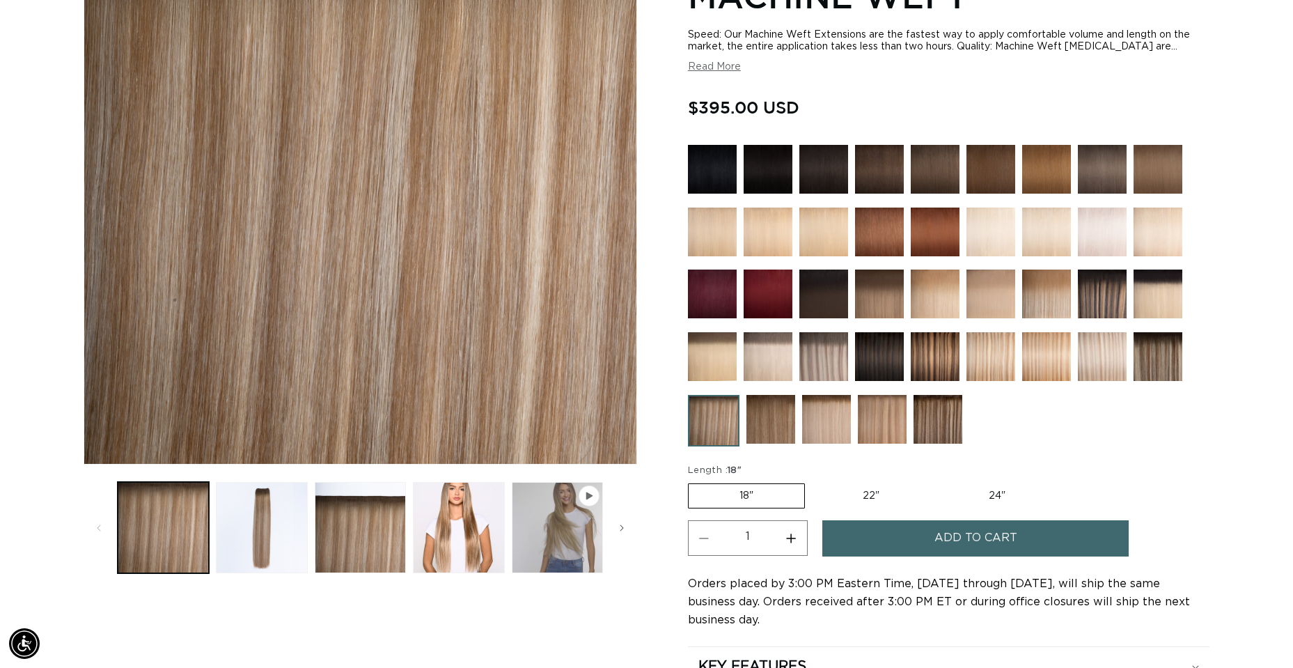
click at [840, 425] on img at bounding box center [826, 419] width 49 height 49
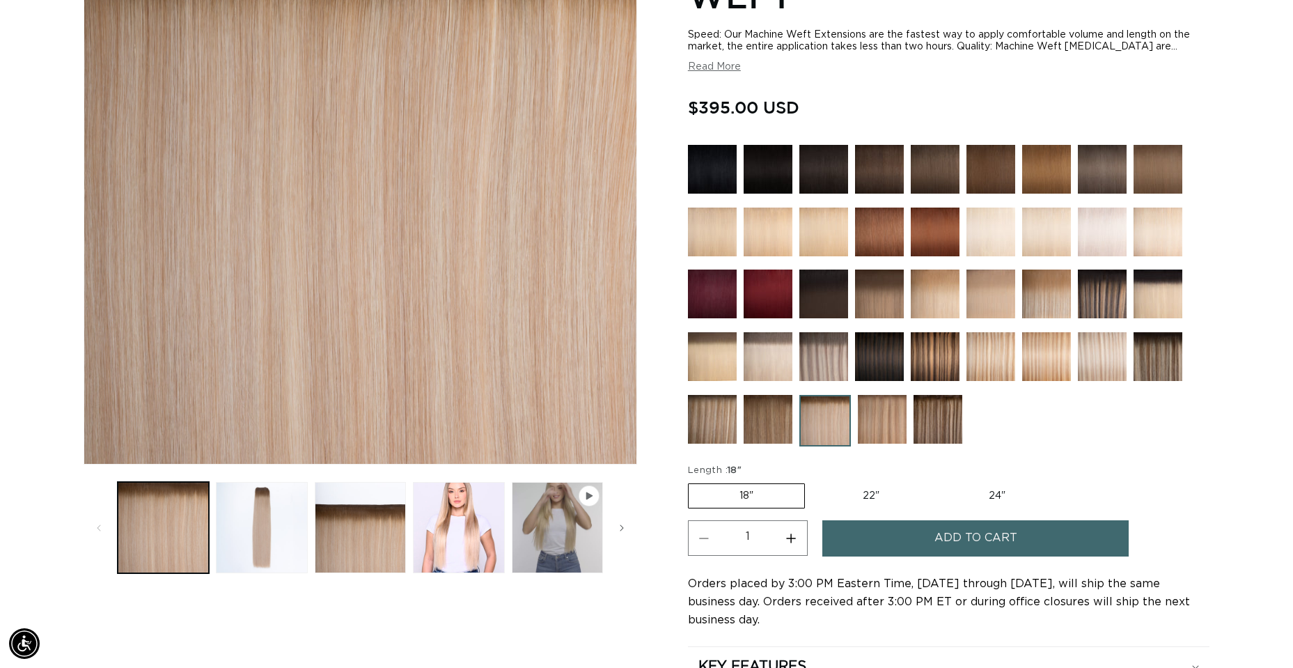
scroll to position [0, 2389]
click at [762, 363] on img at bounding box center [768, 356] width 49 height 49
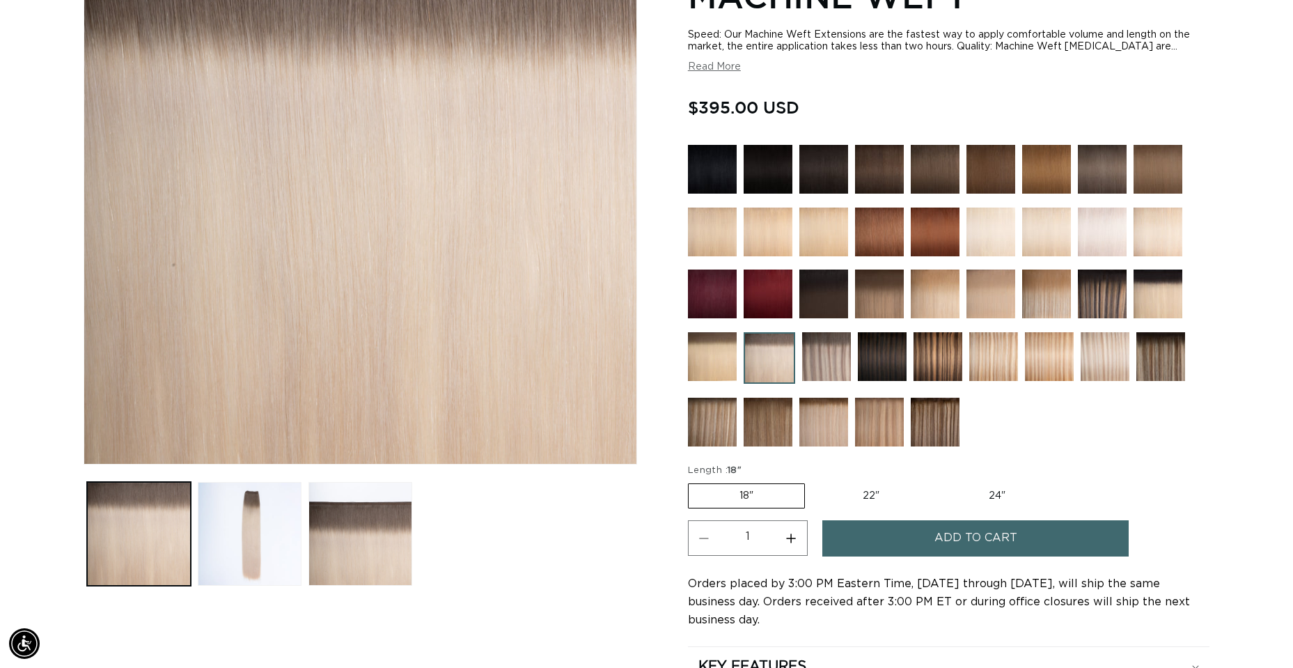
scroll to position [0, 1194]
drag, startPoint x: 260, startPoint y: 533, endPoint x: 634, endPoint y: 155, distance: 531.3
click at [260, 533] on button "Load image 2 in gallery view" at bounding box center [250, 534] width 104 height 104
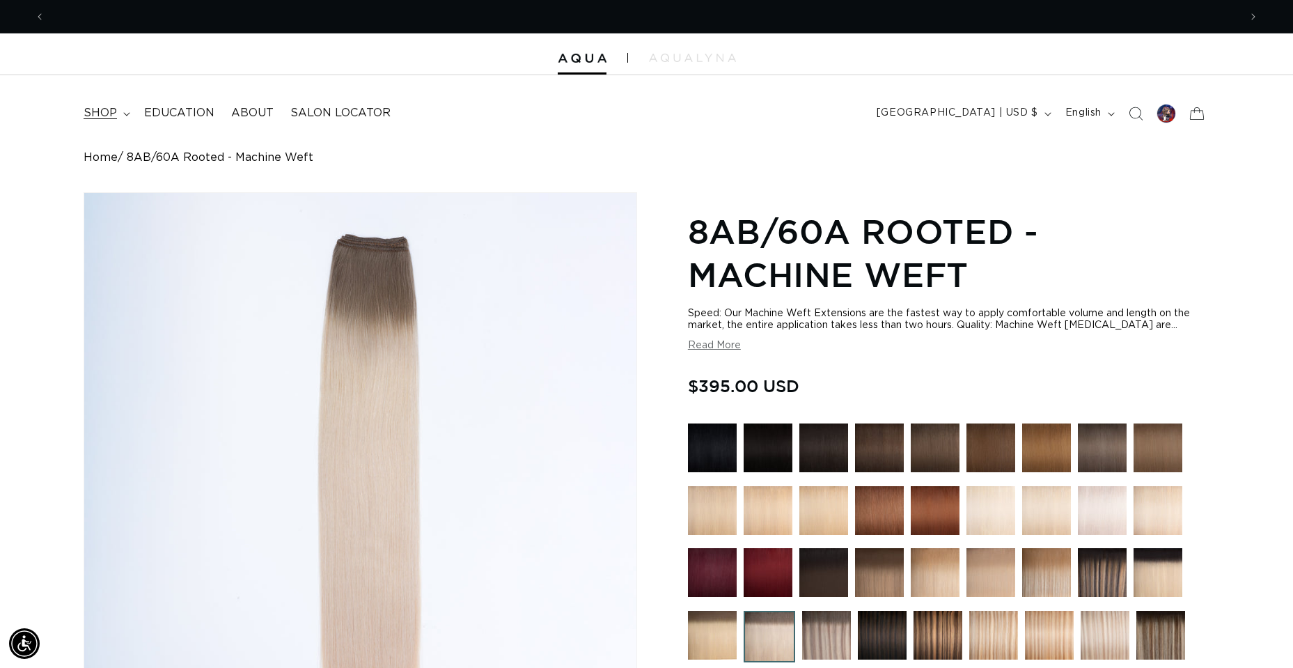
scroll to position [0, 0]
click at [126, 111] on summary "shop" at bounding box center [105, 112] width 61 height 31
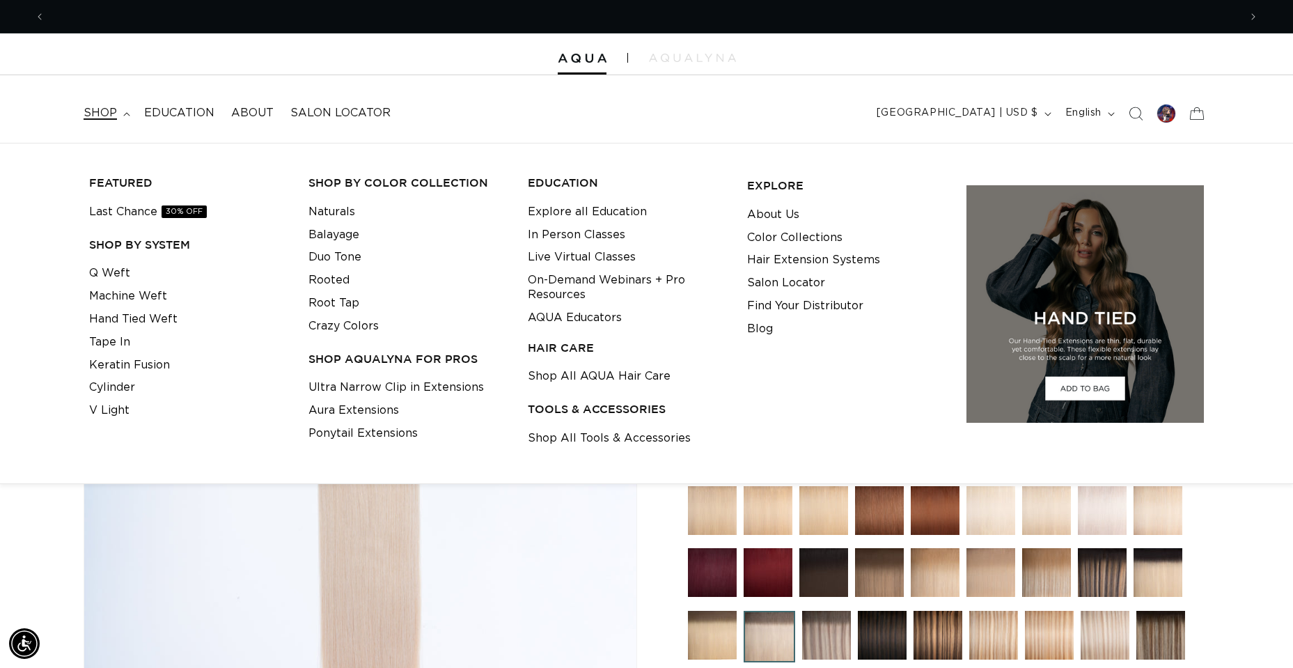
scroll to position [0, 1194]
click at [126, 118] on summary "shop" at bounding box center [105, 112] width 61 height 31
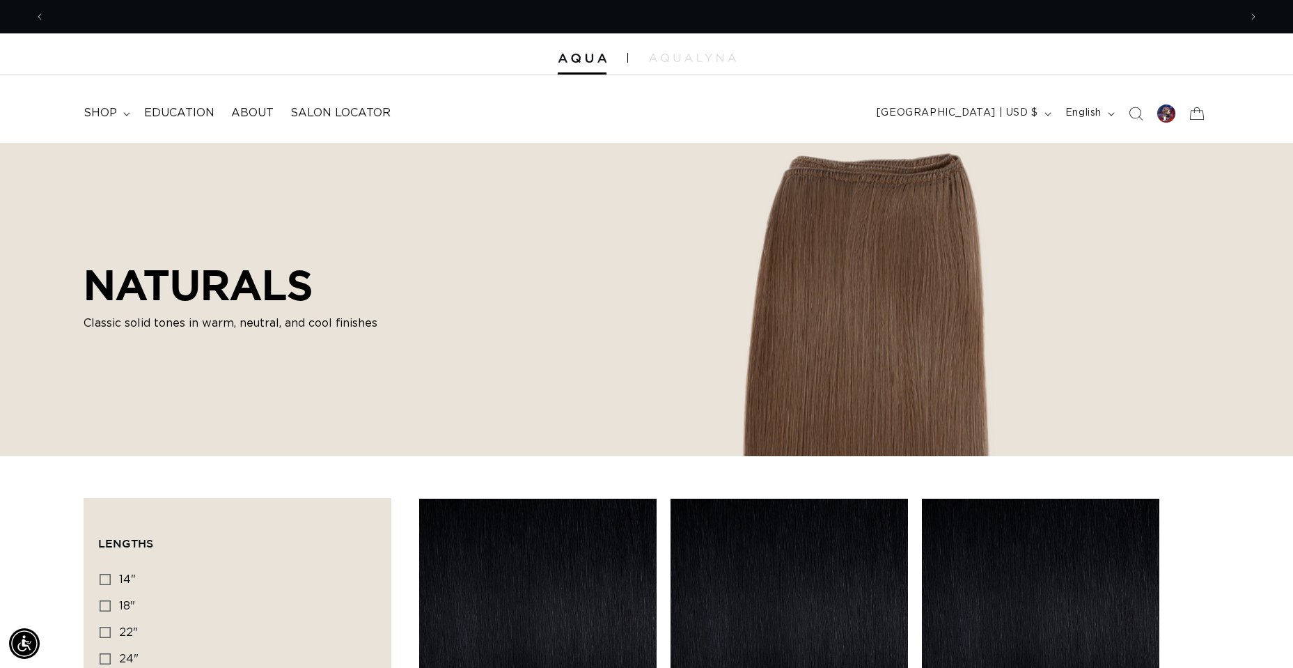
scroll to position [0, 1194]
click at [574, 56] on img at bounding box center [582, 59] width 49 height 10
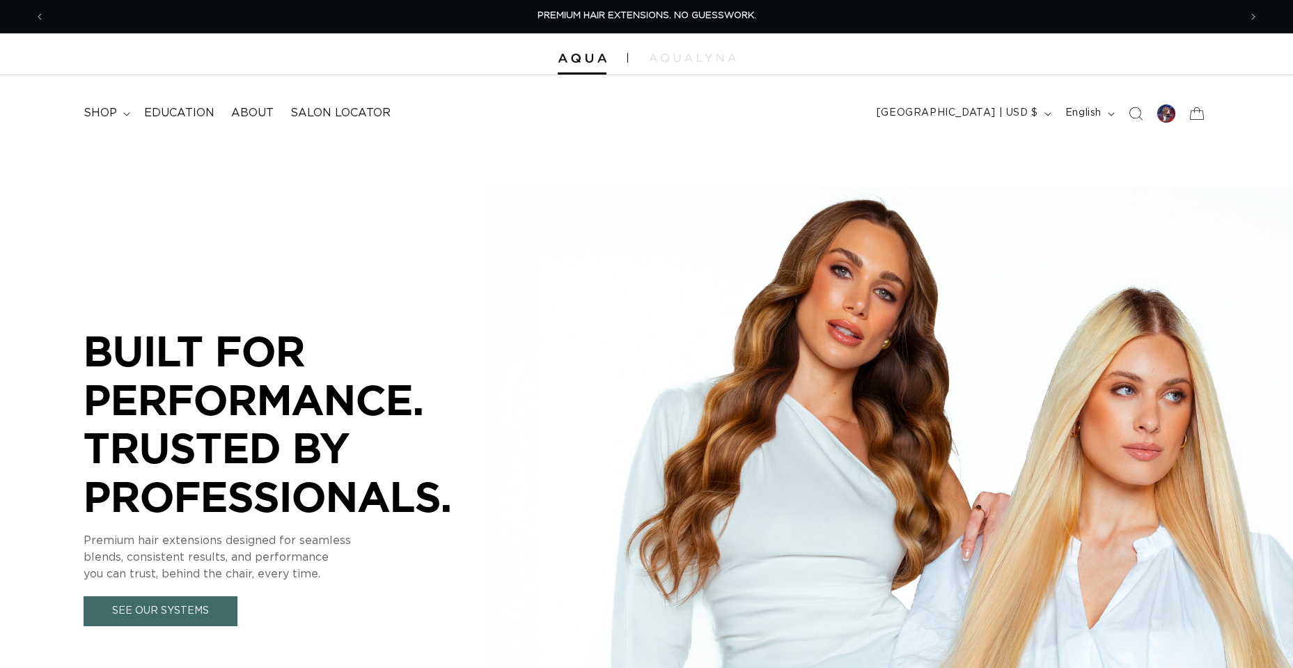
click at [91, 106] on span "shop" at bounding box center [100, 113] width 33 height 15
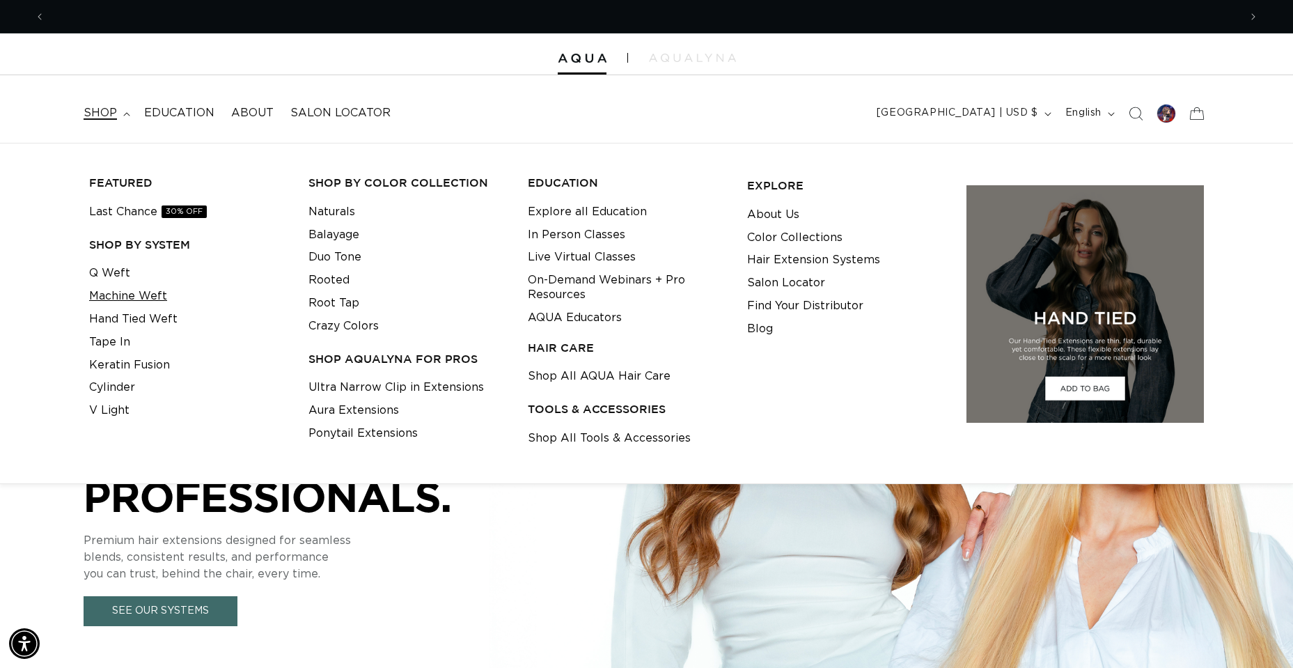
click at [126, 294] on link "Machine Weft" at bounding box center [128, 296] width 78 height 23
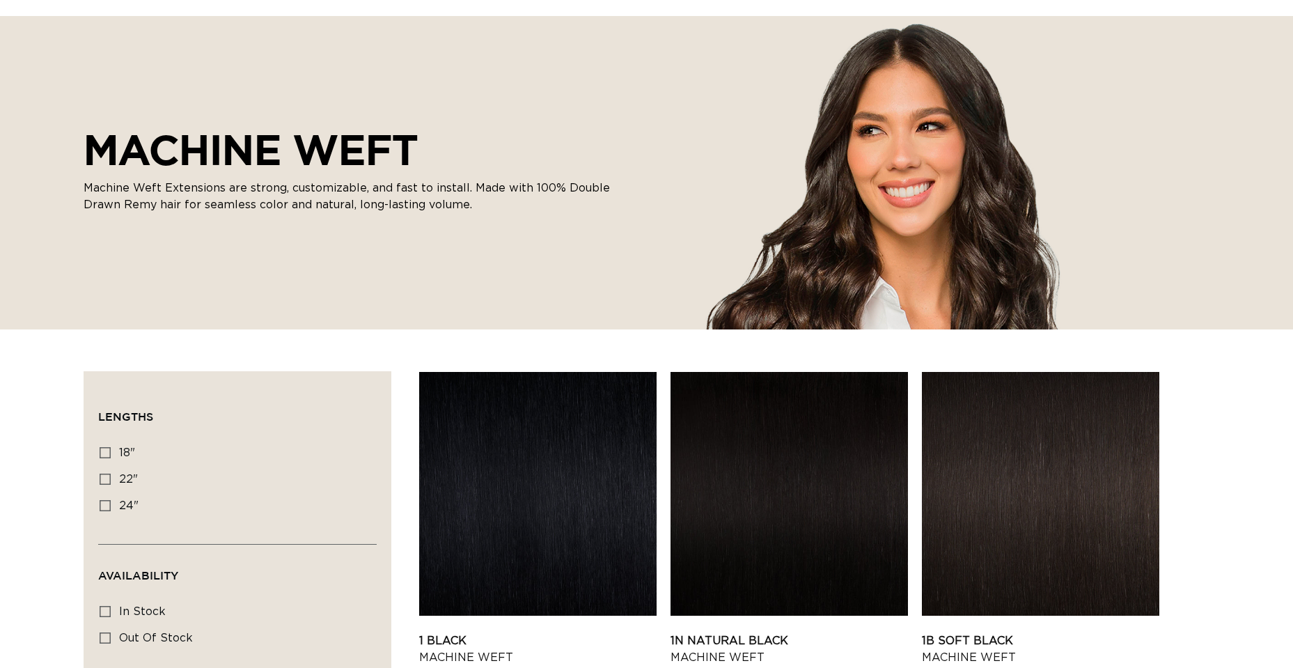
scroll to position [139, 0]
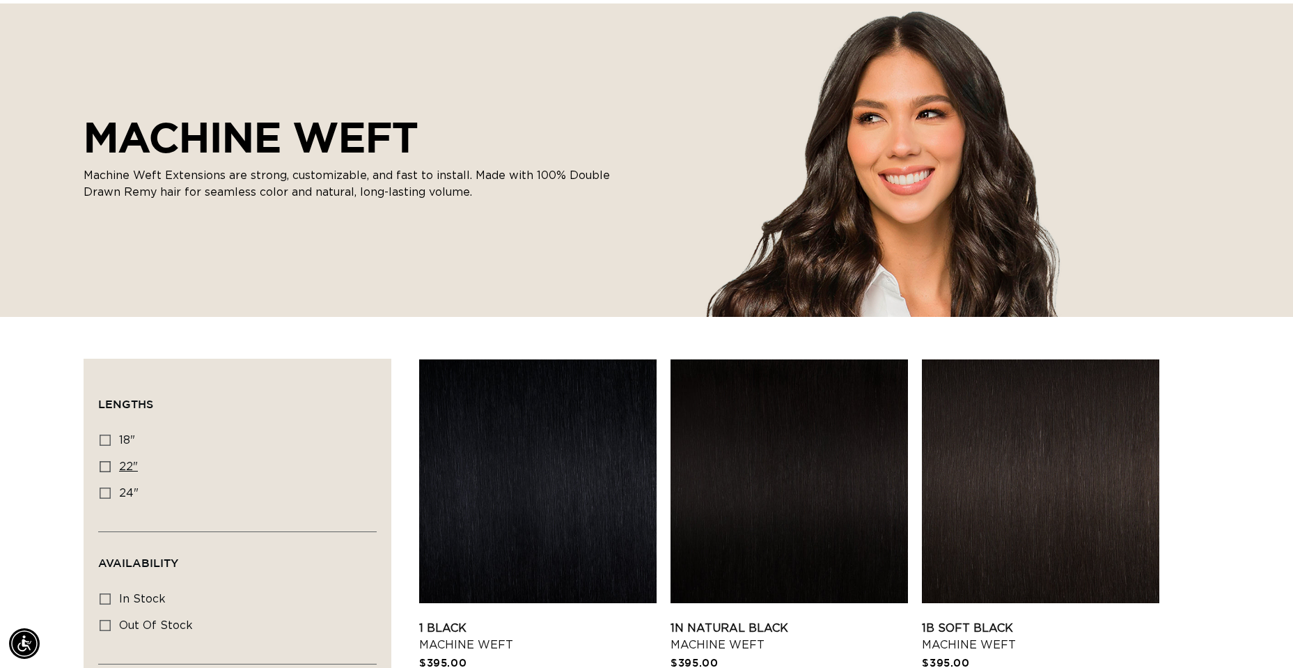
click at [130, 466] on span "22"" at bounding box center [128, 466] width 19 height 11
click at [111, 466] on input "22" 22" (33 products)" at bounding box center [105, 466] width 11 height 11
checkbox input "true"
click at [1151, 141] on div "MACHINE WEFT Machine Weft Extensions are strong, customizable, and fast to inst…" at bounding box center [646, 159] width 1293 height 313
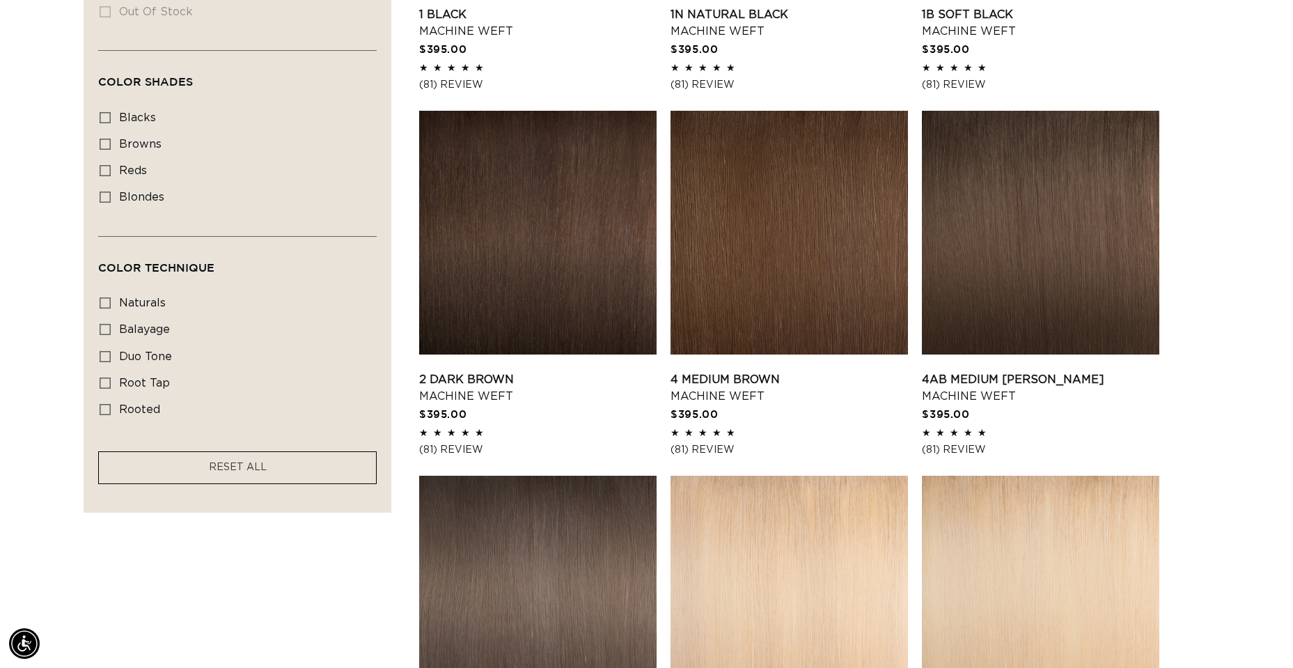
scroll to position [766, 0]
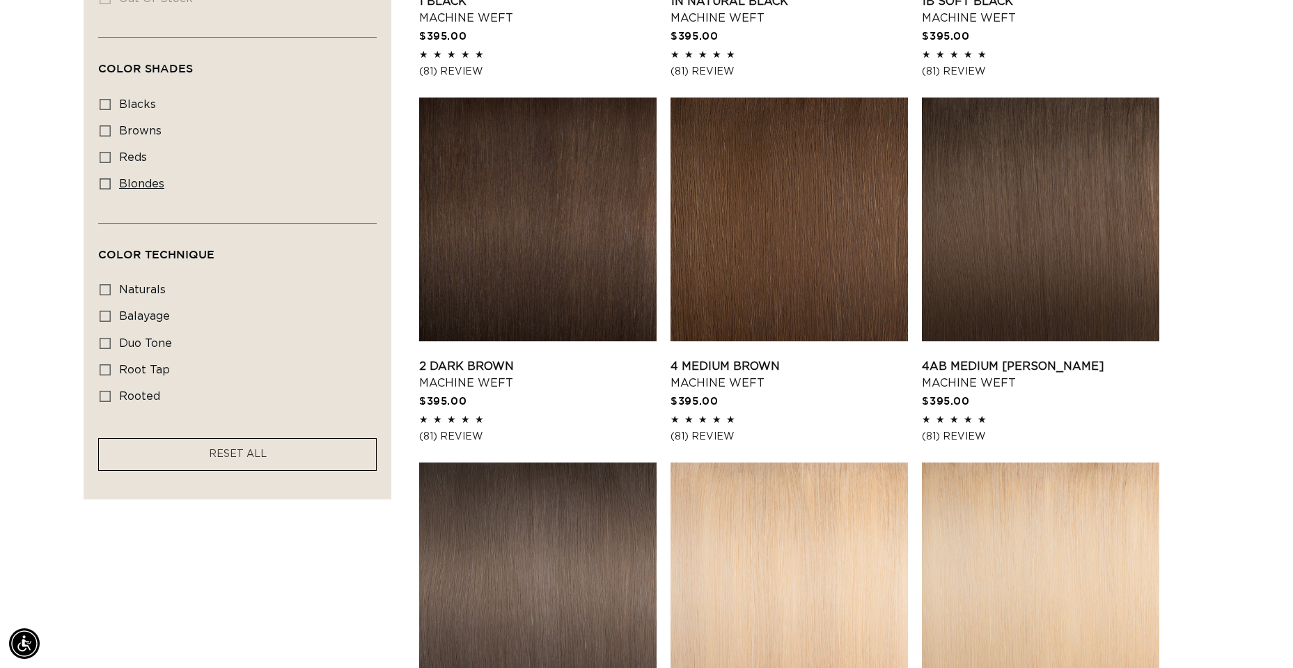
click at [102, 182] on icon at bounding box center [105, 183] width 11 height 11
click at [102, 182] on input "blondes blondes (18 products)" at bounding box center [105, 183] width 11 height 11
checkbox input "true"
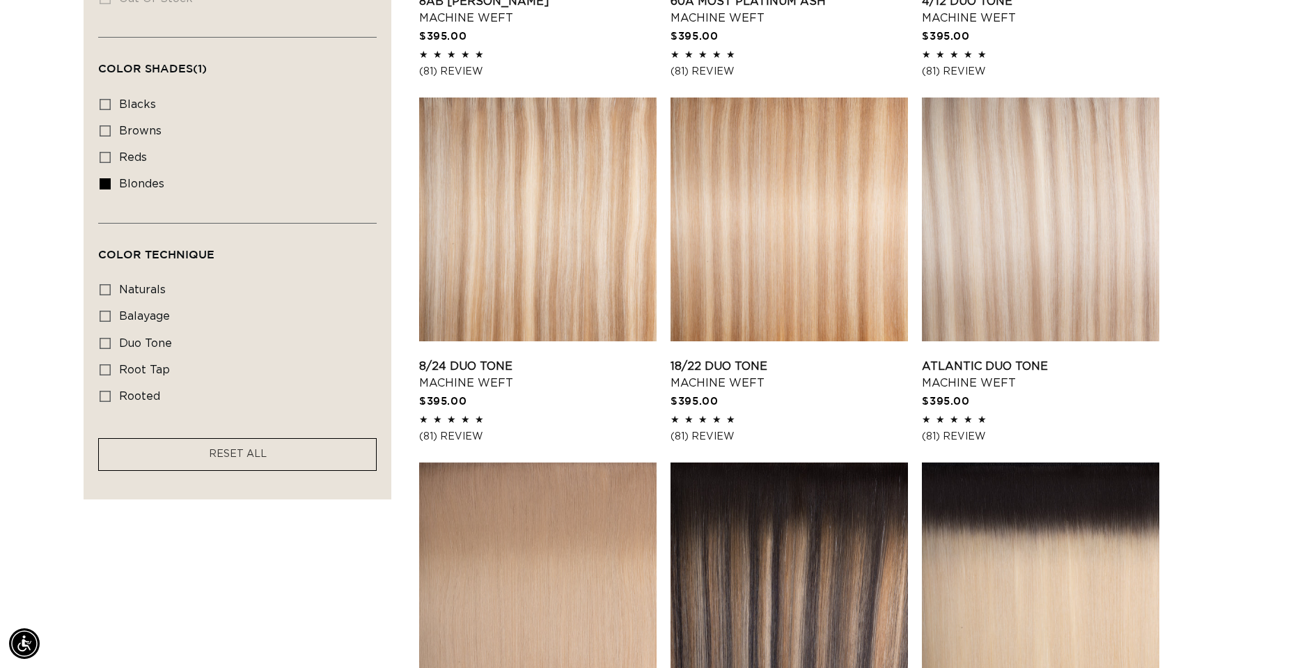
scroll to position [0, 1194]
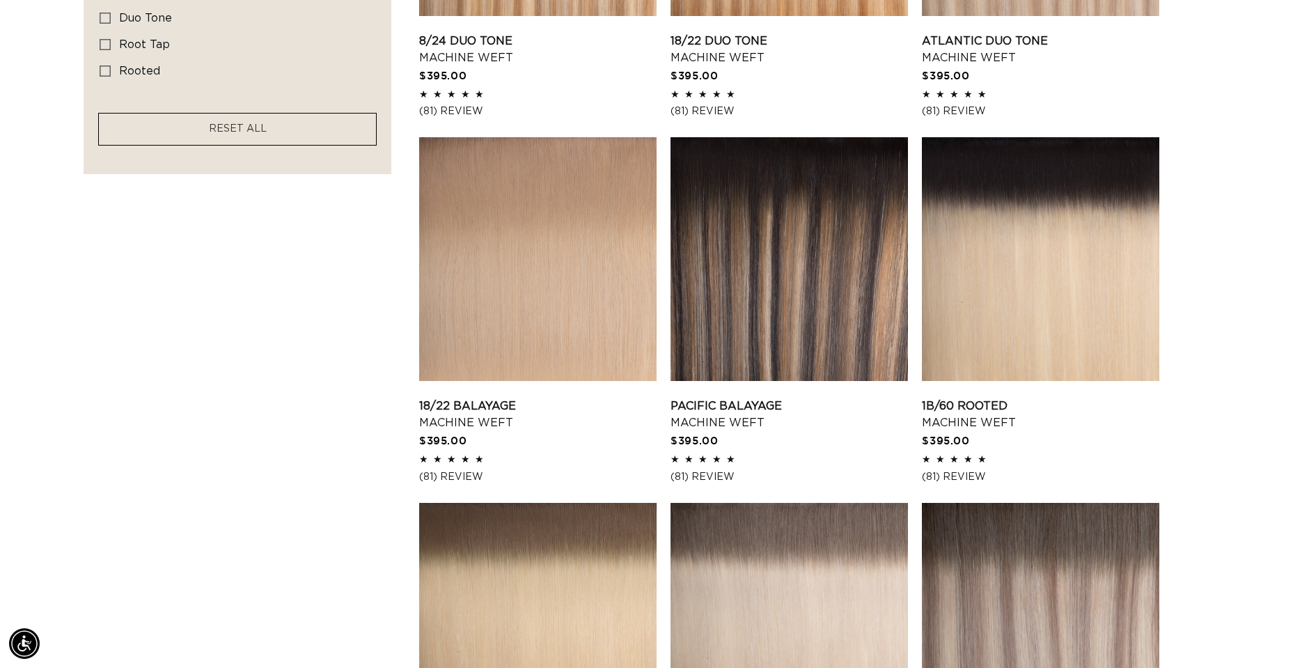
scroll to position [836, 0]
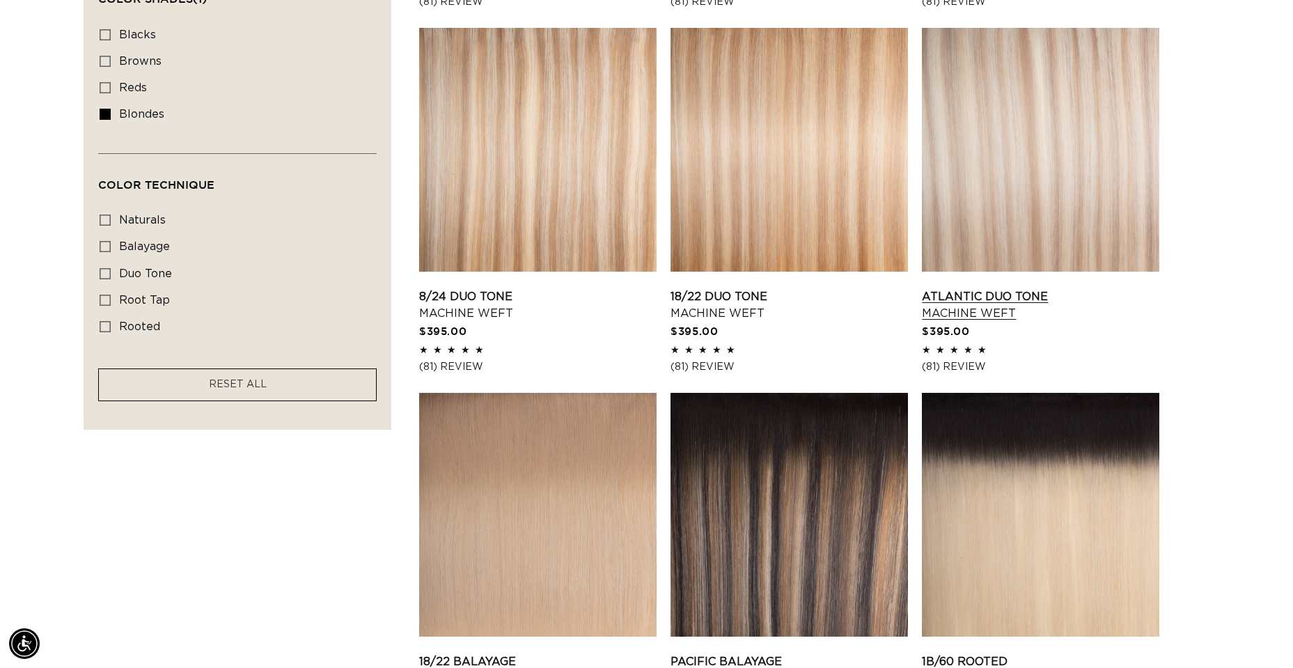
click at [1095, 288] on link "Atlantic Duo Tone Machine Weft" at bounding box center [1040, 304] width 237 height 33
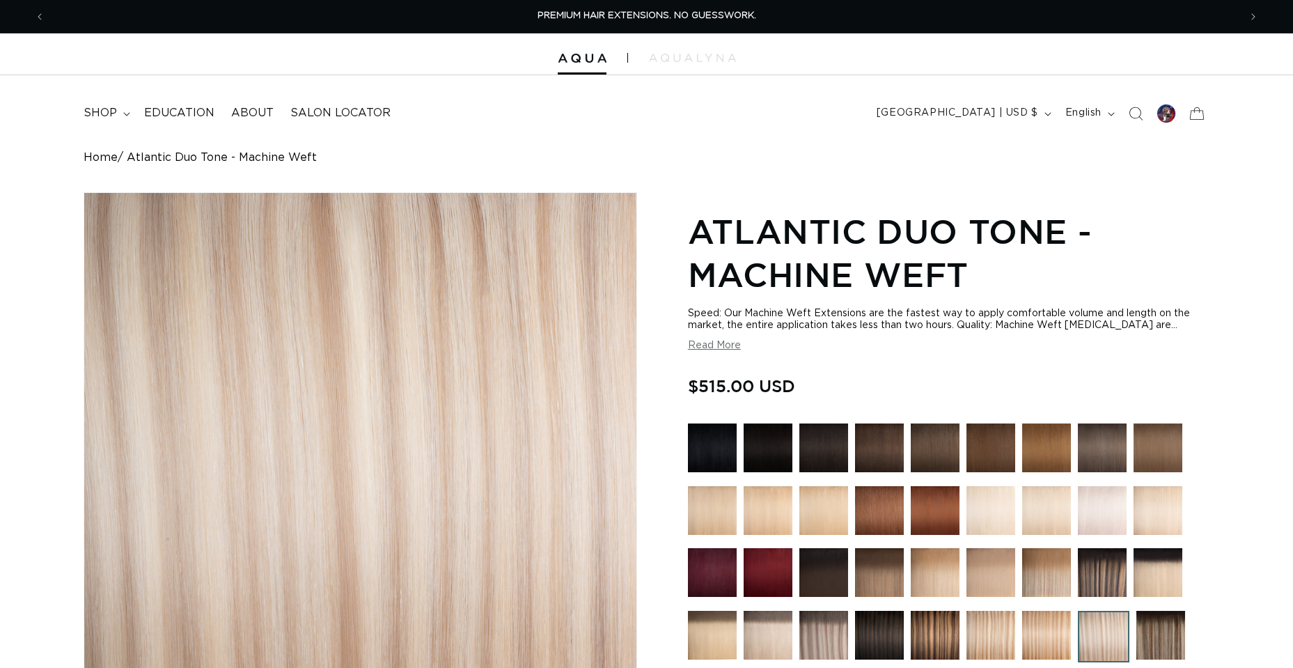
click at [1247, 285] on div "Home Atlantic Duo Tone - Machine Weft Skip to product information Open media 1 …" at bounding box center [646, 597] width 1293 height 893
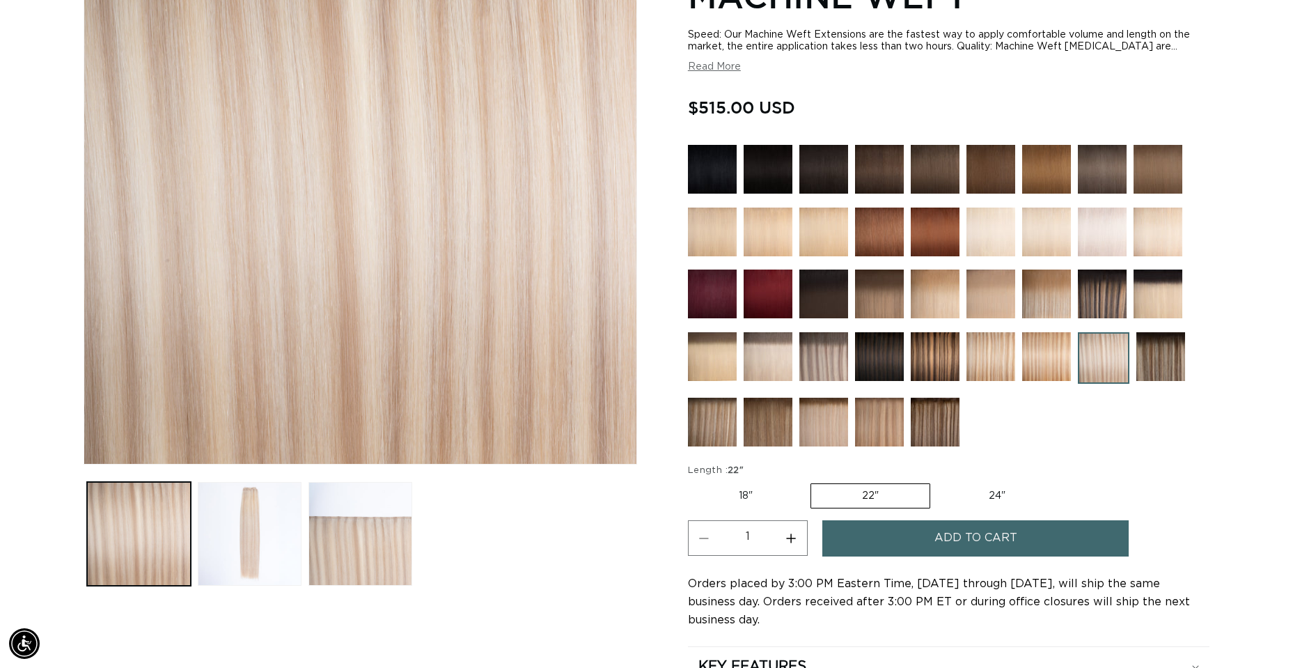
scroll to position [0, 1194]
click at [983, 532] on span "Add to cart" at bounding box center [976, 538] width 83 height 36
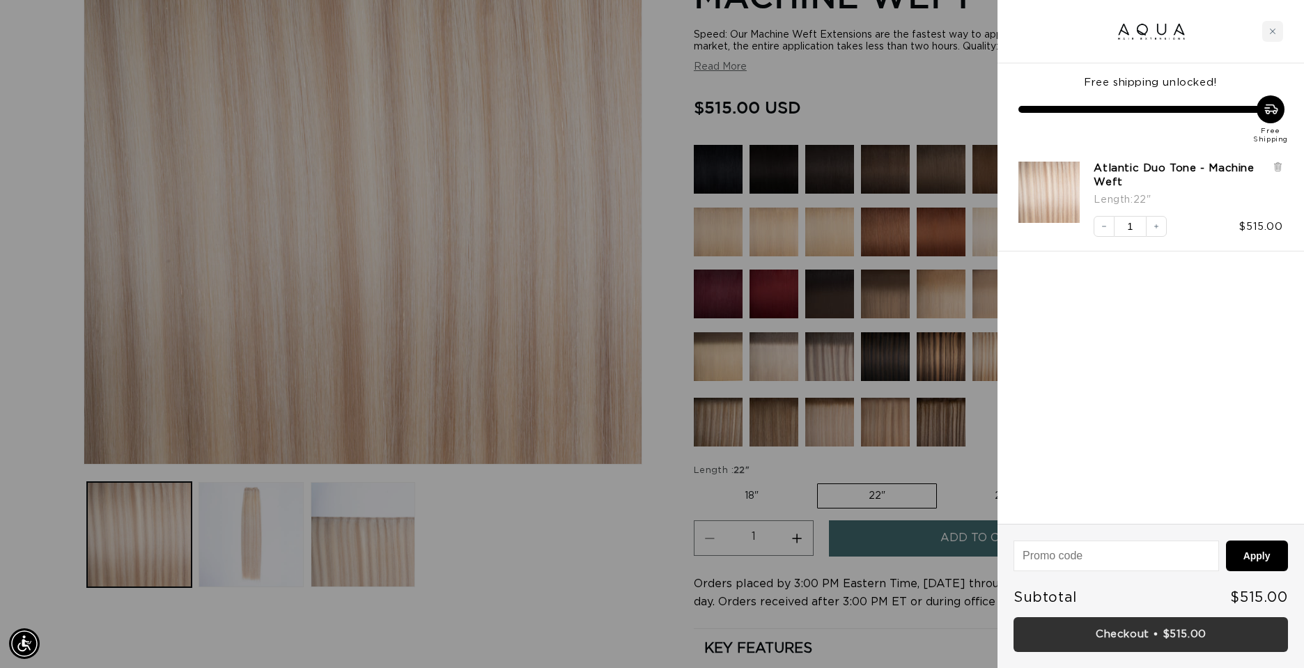
scroll to position [0, 2409]
click at [1164, 630] on link "Checkout • $515.00" at bounding box center [1150, 635] width 274 height 36
